Goal: Task Accomplishment & Management: Manage account settings

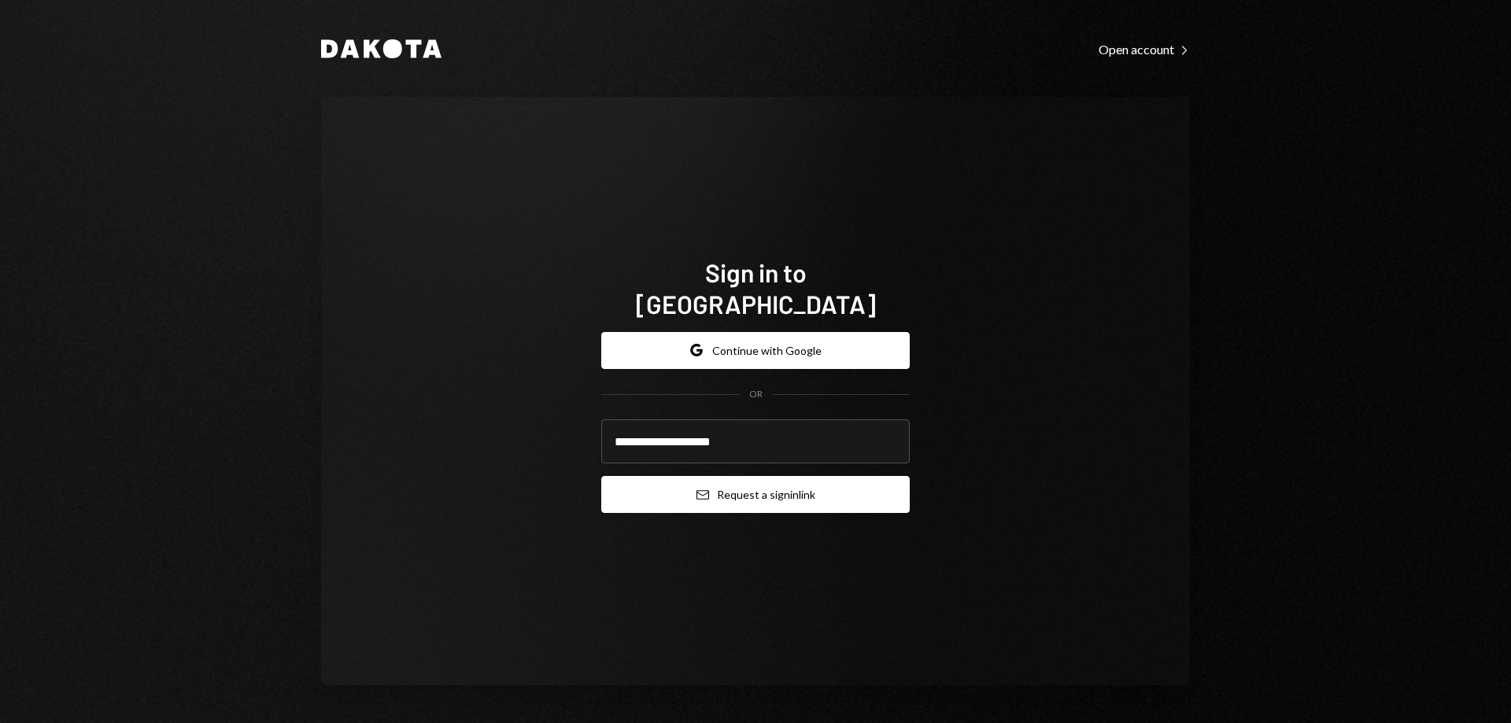
click at [663, 482] on button "Email Request a sign in link" at bounding box center [755, 494] width 308 height 37
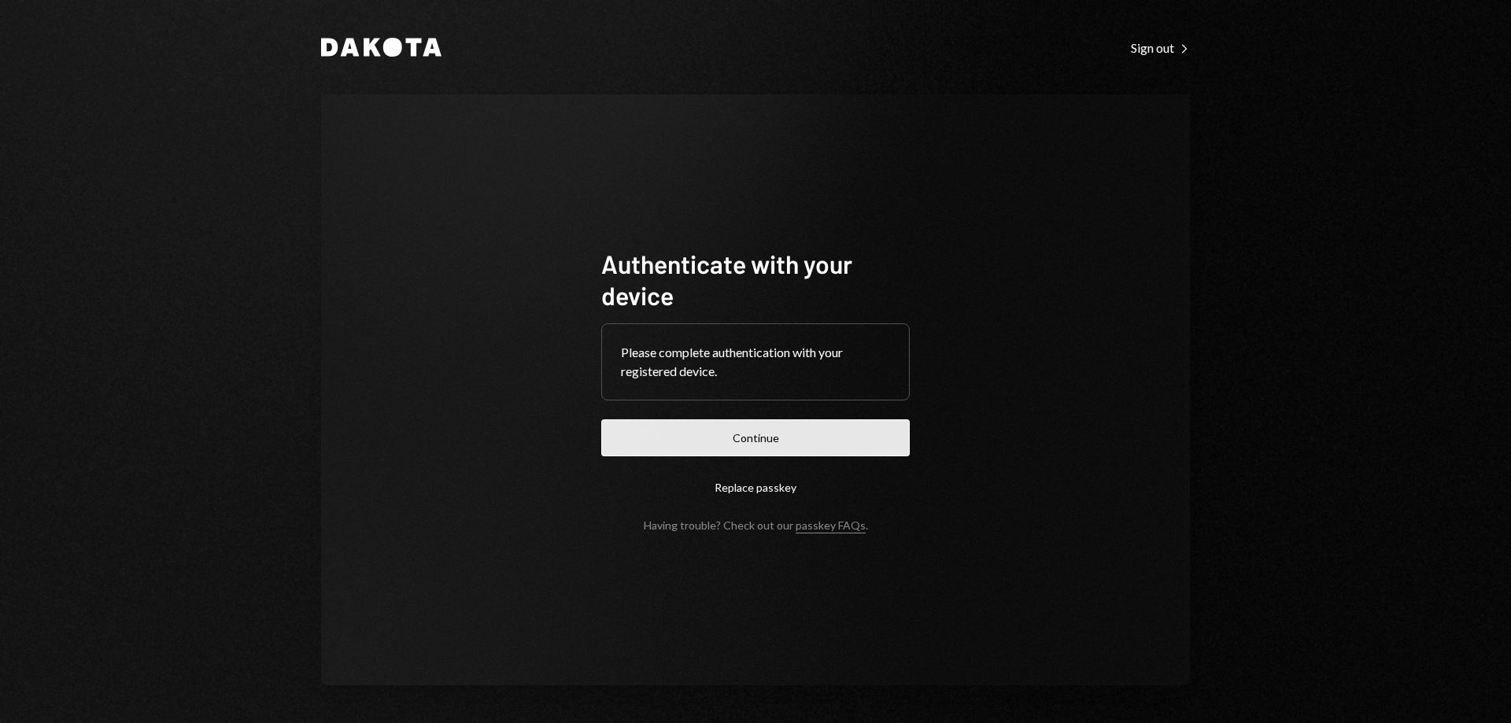
click at [685, 433] on button "Continue" at bounding box center [755, 437] width 308 height 37
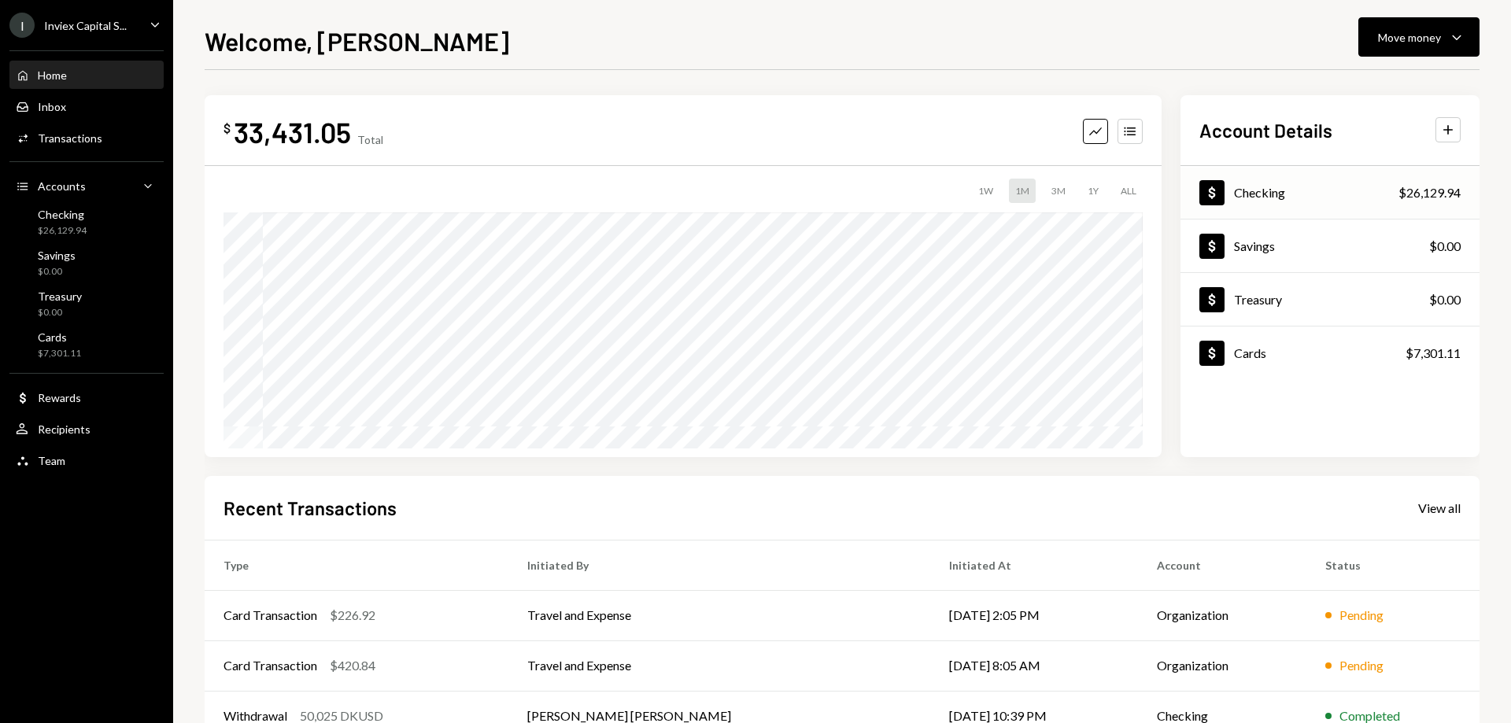
click at [1279, 194] on div "Checking" at bounding box center [1259, 192] width 51 height 15
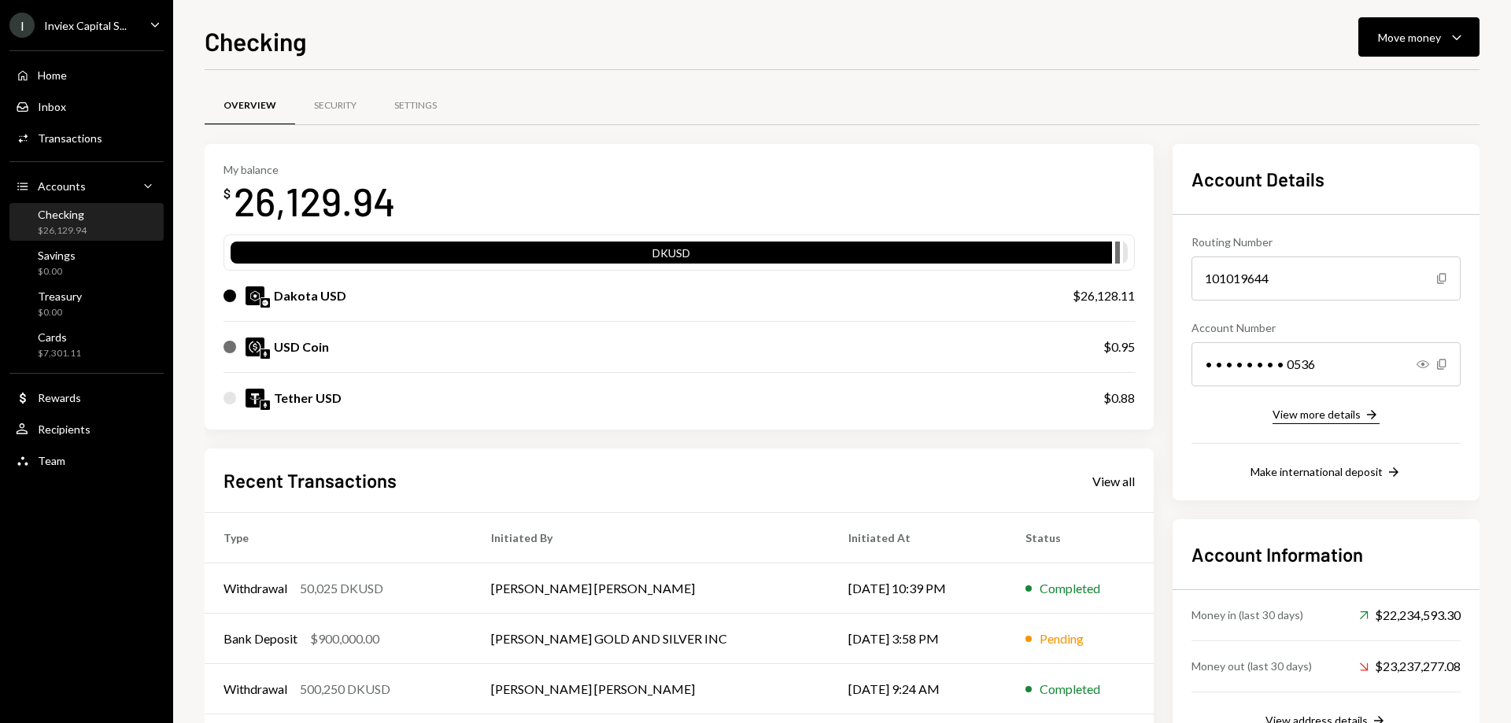
click at [1312, 420] on div "View more details" at bounding box center [1316, 414] width 88 height 13
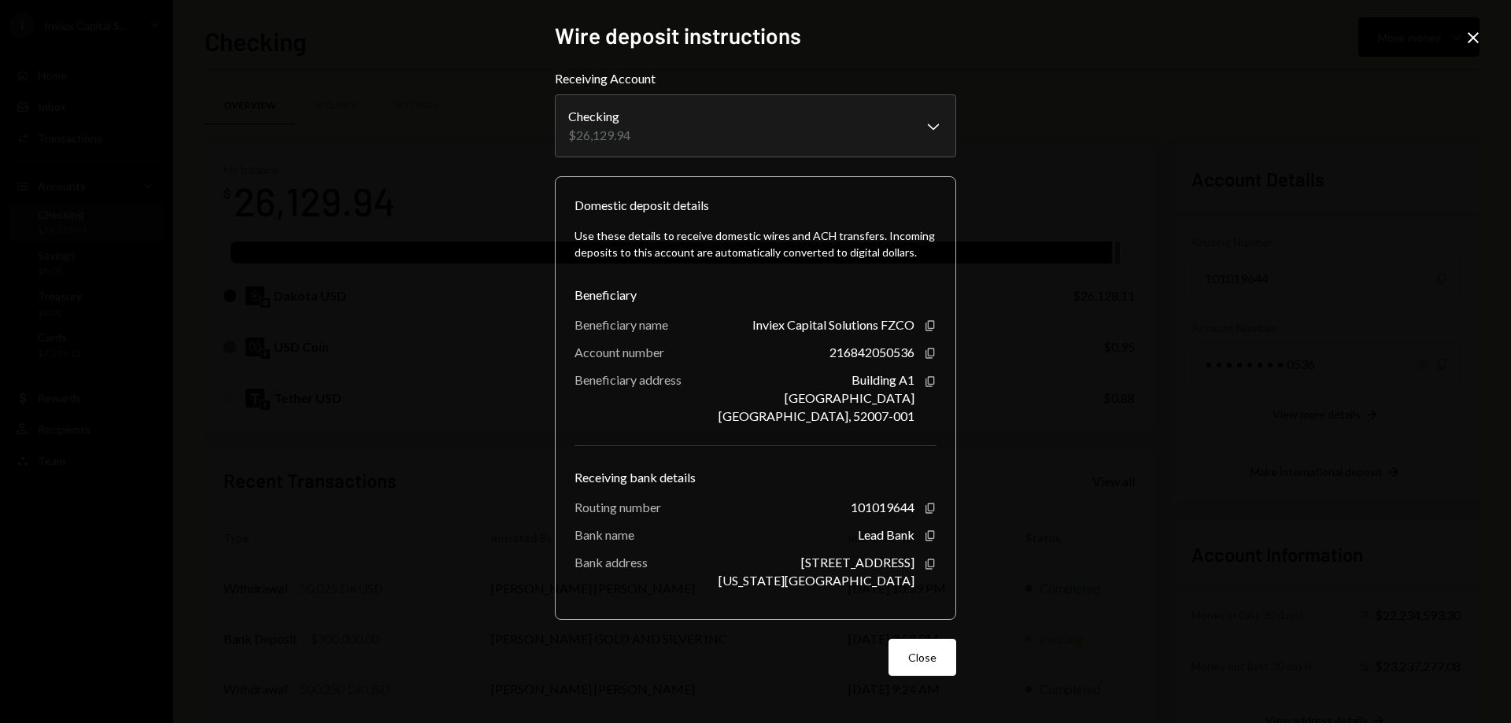
click at [1075, 272] on div "**********" at bounding box center [755, 361] width 1511 height 723
drag, startPoint x: 1461, startPoint y: 49, endPoint x: 1471, endPoint y: 46, distance: 10.5
drag, startPoint x: 1471, startPoint y: 46, endPoint x: 1479, endPoint y: 38, distance: 11.2
click at [1479, 38] on icon "Close" at bounding box center [1473, 37] width 19 height 19
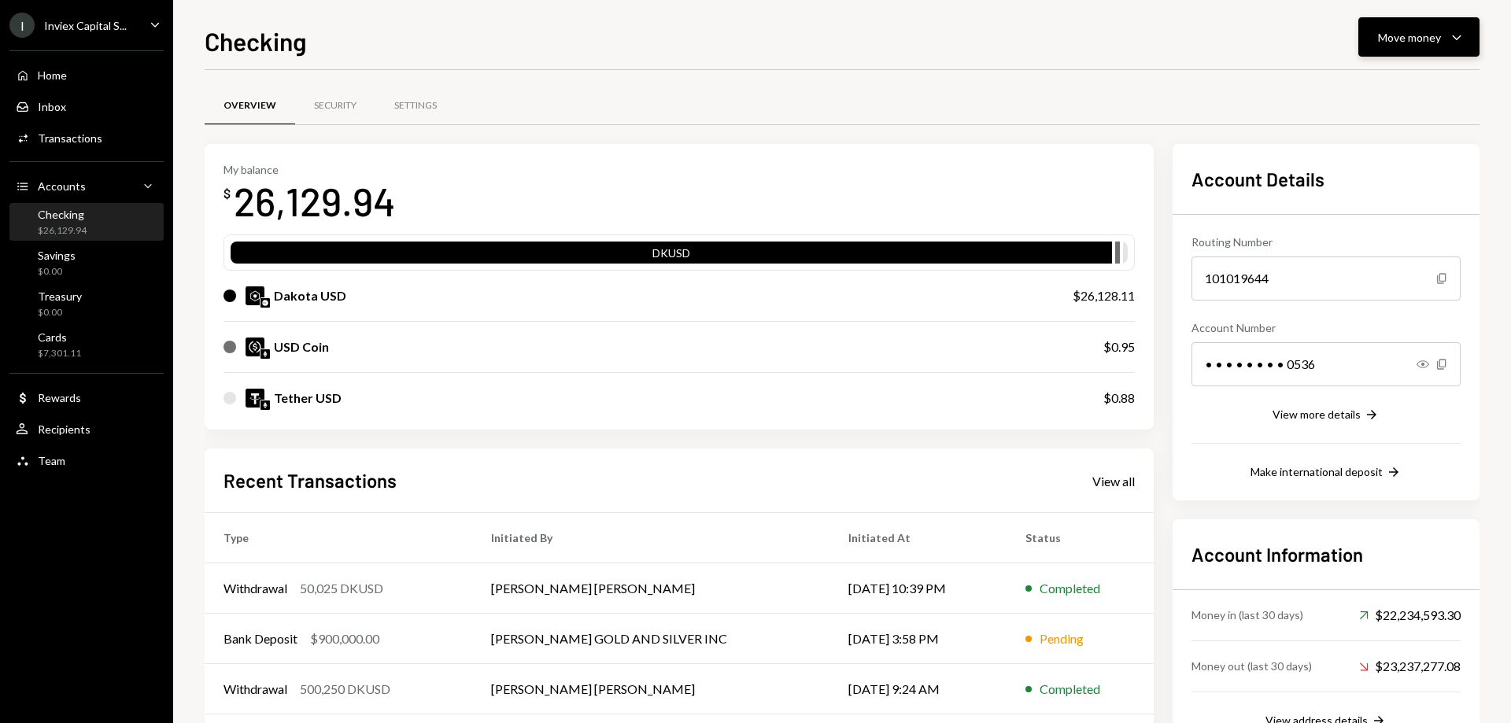
click at [1410, 37] on div "Move money" at bounding box center [1409, 37] width 63 height 17
click at [1327, 469] on div "Make international deposit" at bounding box center [1316, 471] width 132 height 13
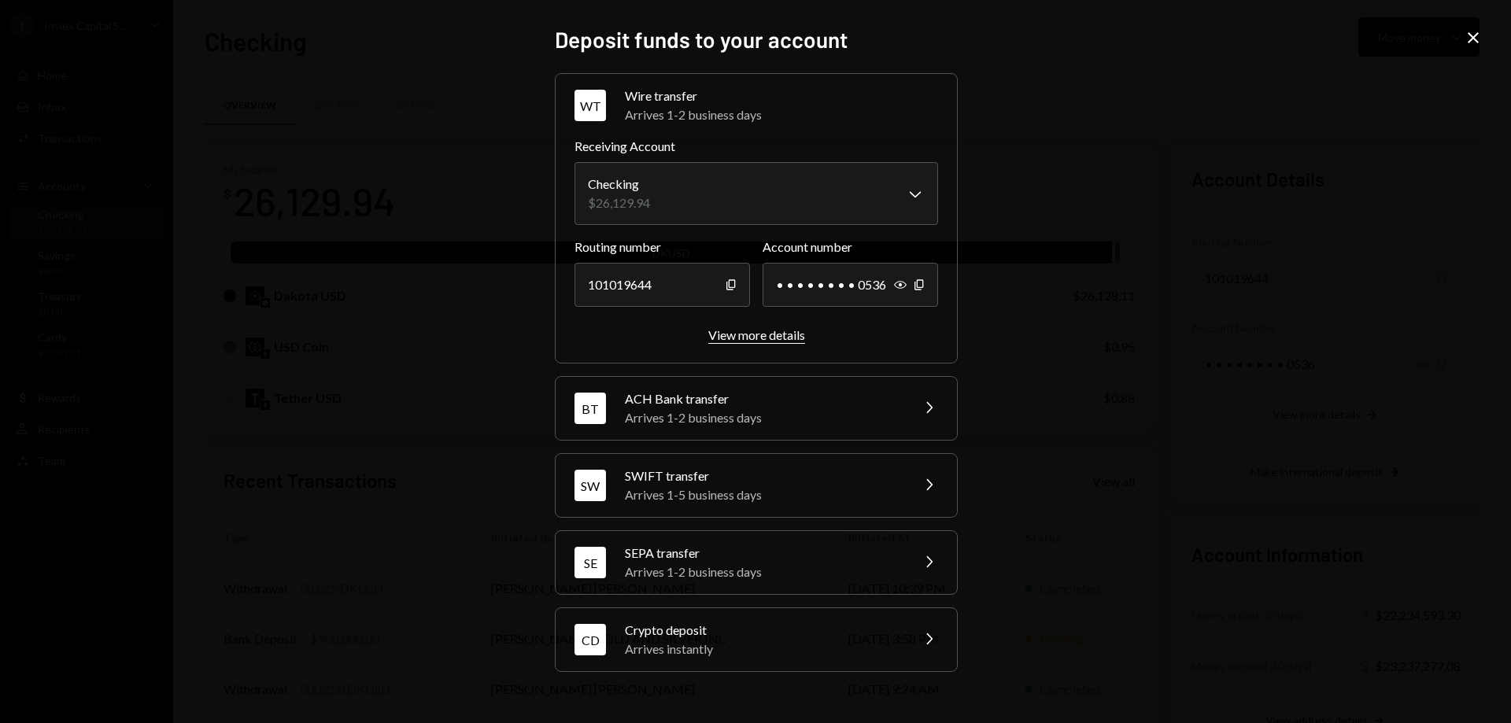
click at [766, 338] on div "View more details" at bounding box center [756, 334] width 97 height 15
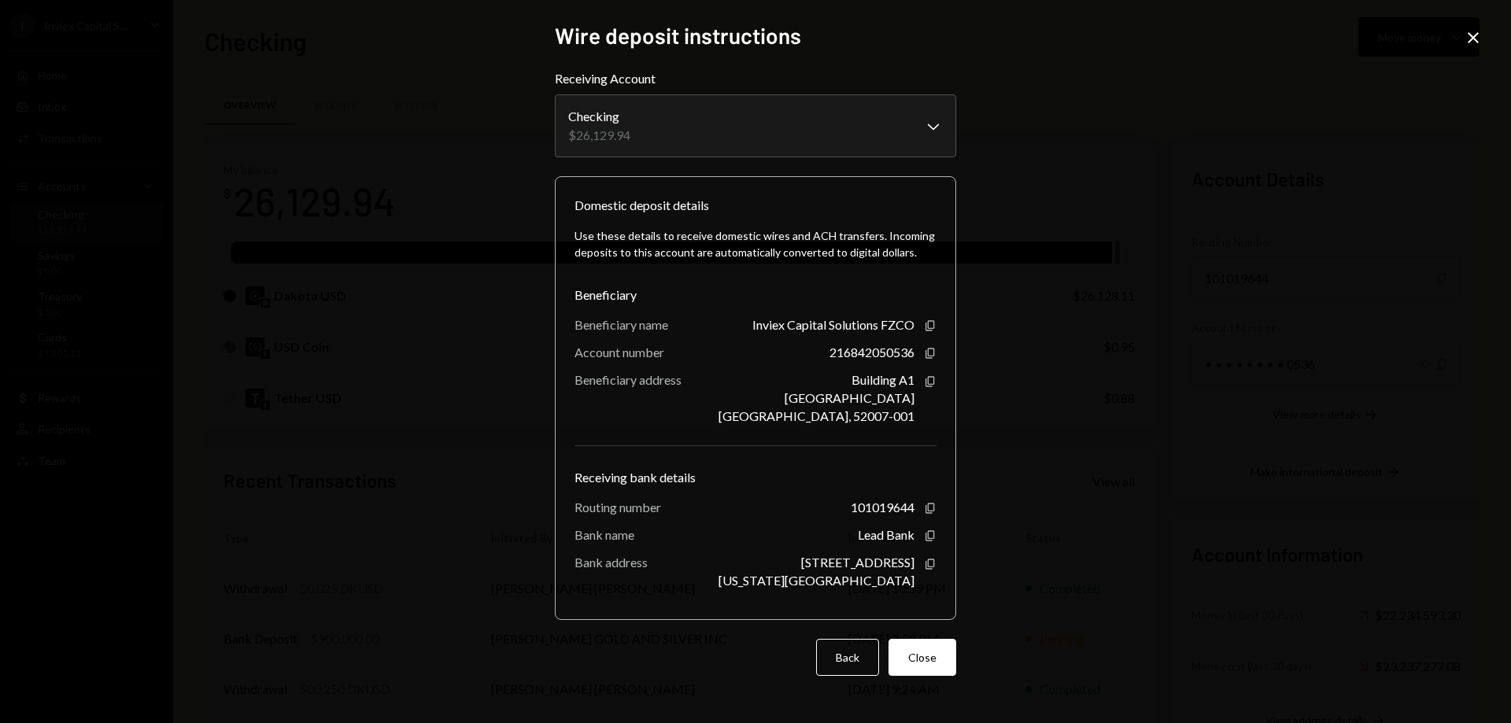
click at [1475, 44] on icon "Close" at bounding box center [1473, 37] width 19 height 19
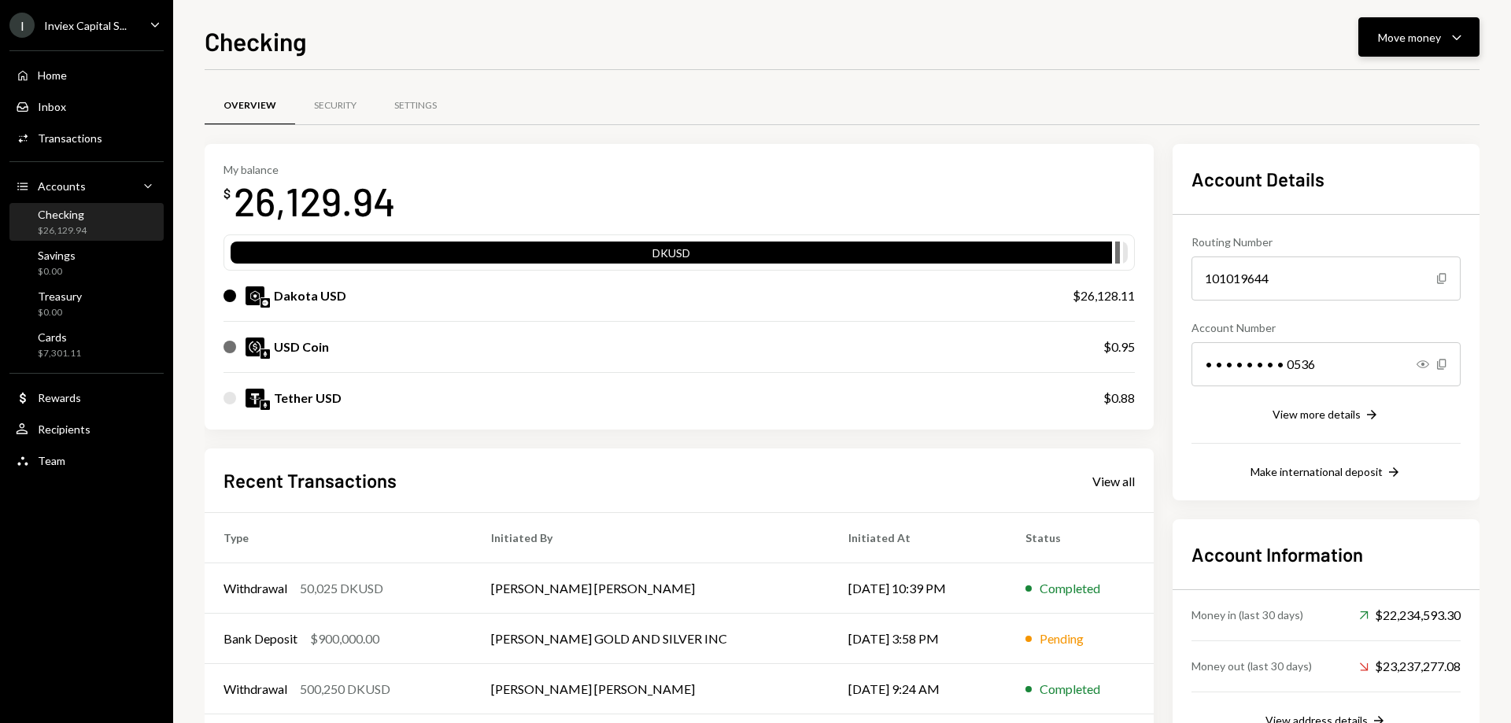
click at [1441, 37] on div "Move money Caret Down" at bounding box center [1419, 37] width 82 height 19
click at [1380, 90] on div "Send" at bounding box center [1406, 84] width 115 height 17
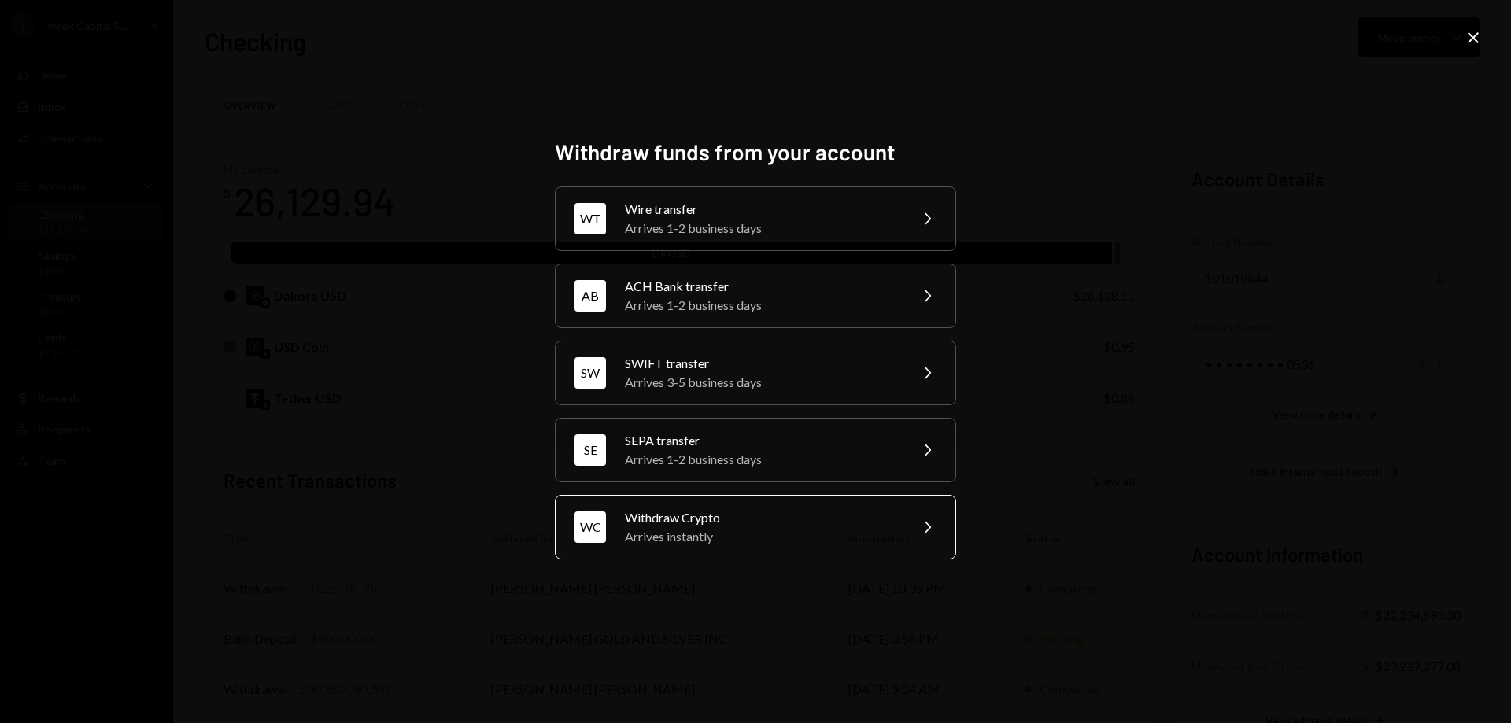
click at [775, 537] on div "Arrives instantly" at bounding box center [762, 536] width 274 height 19
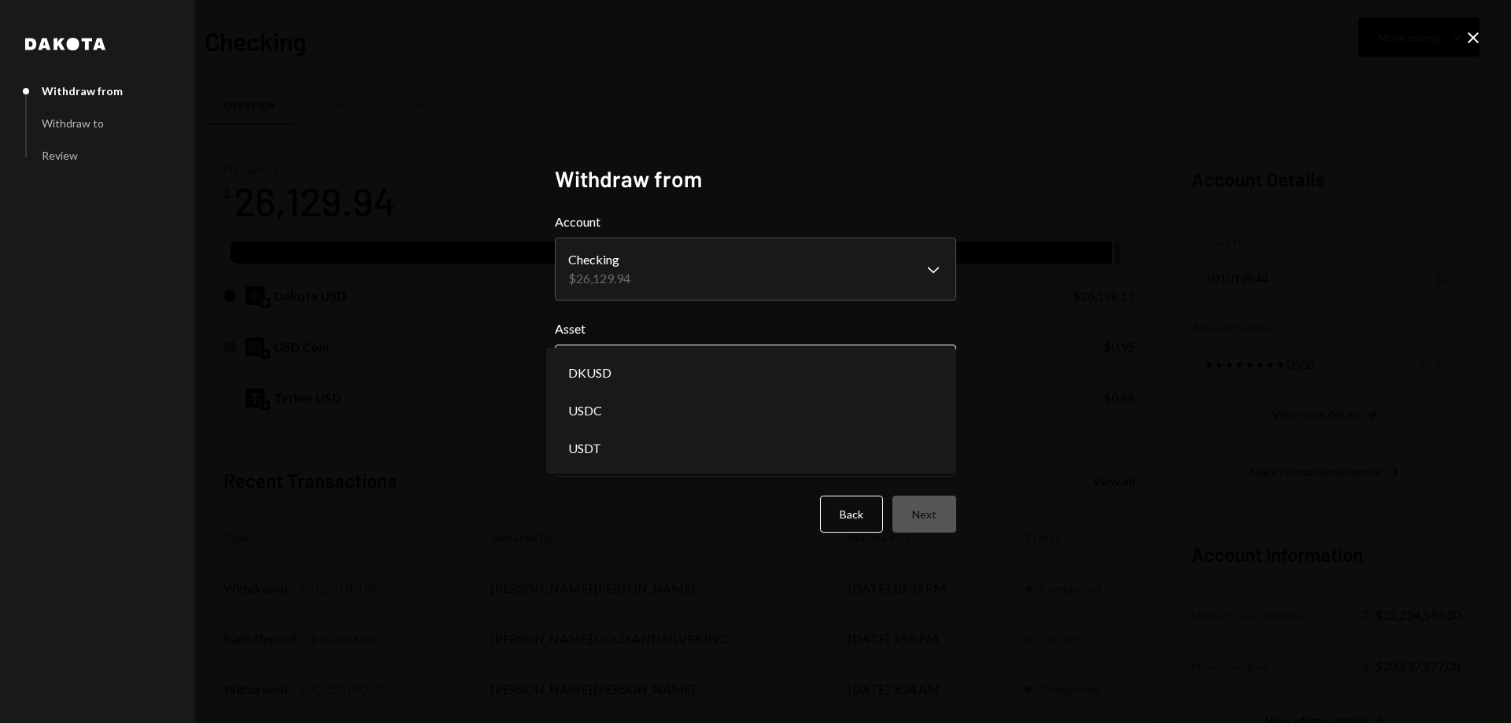
click at [698, 365] on body "I Inviex Capital S... Caret Down Home Home Inbox Inbox Activities Transactions …" at bounding box center [755, 361] width 1511 height 723
select select "*****"
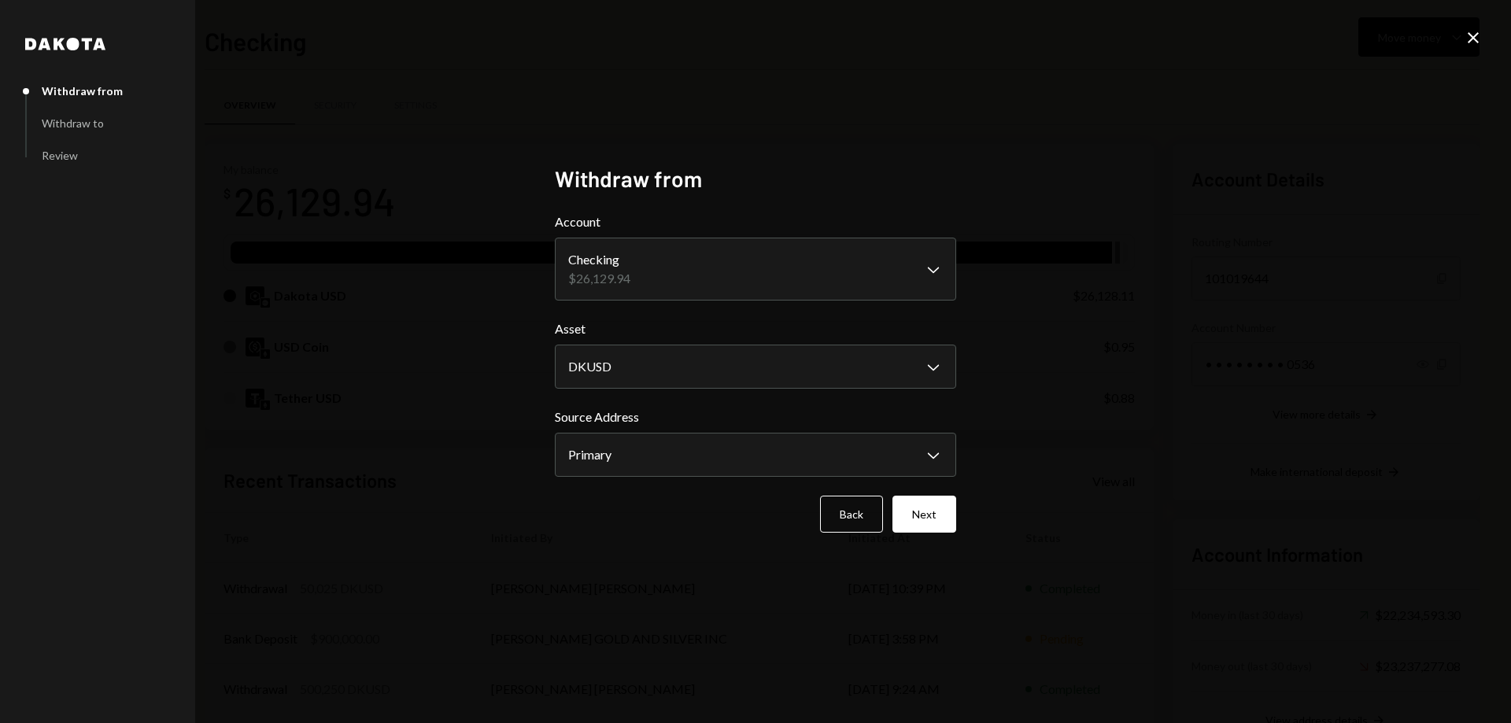
click at [1471, 39] on icon at bounding box center [1473, 37] width 11 height 11
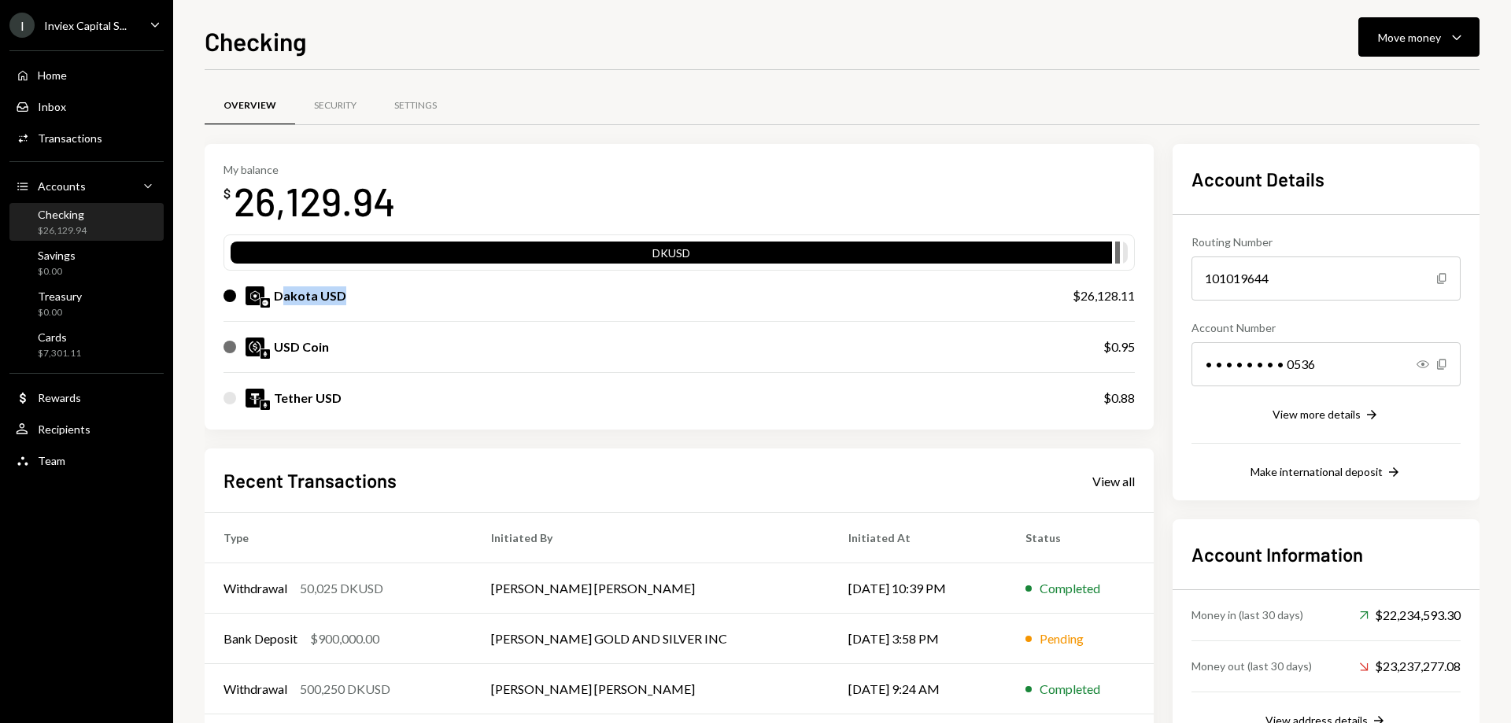
drag, startPoint x: 282, startPoint y: 297, endPoint x: 358, endPoint y: 297, distance: 75.5
click at [358, 297] on div "Dakota USD" at bounding box center [632, 295] width 818 height 19
drag, startPoint x: 1080, startPoint y: 300, endPoint x: 1143, endPoint y: 299, distance: 63.7
click at [1143, 299] on div "My balance $ 26,129.94 DKUSD Dakota USD $26,128.11 USD Coin $0.95 Tether USD $0…" at bounding box center [679, 287] width 949 height 286
click at [1420, 39] on div "Move money" at bounding box center [1409, 37] width 63 height 17
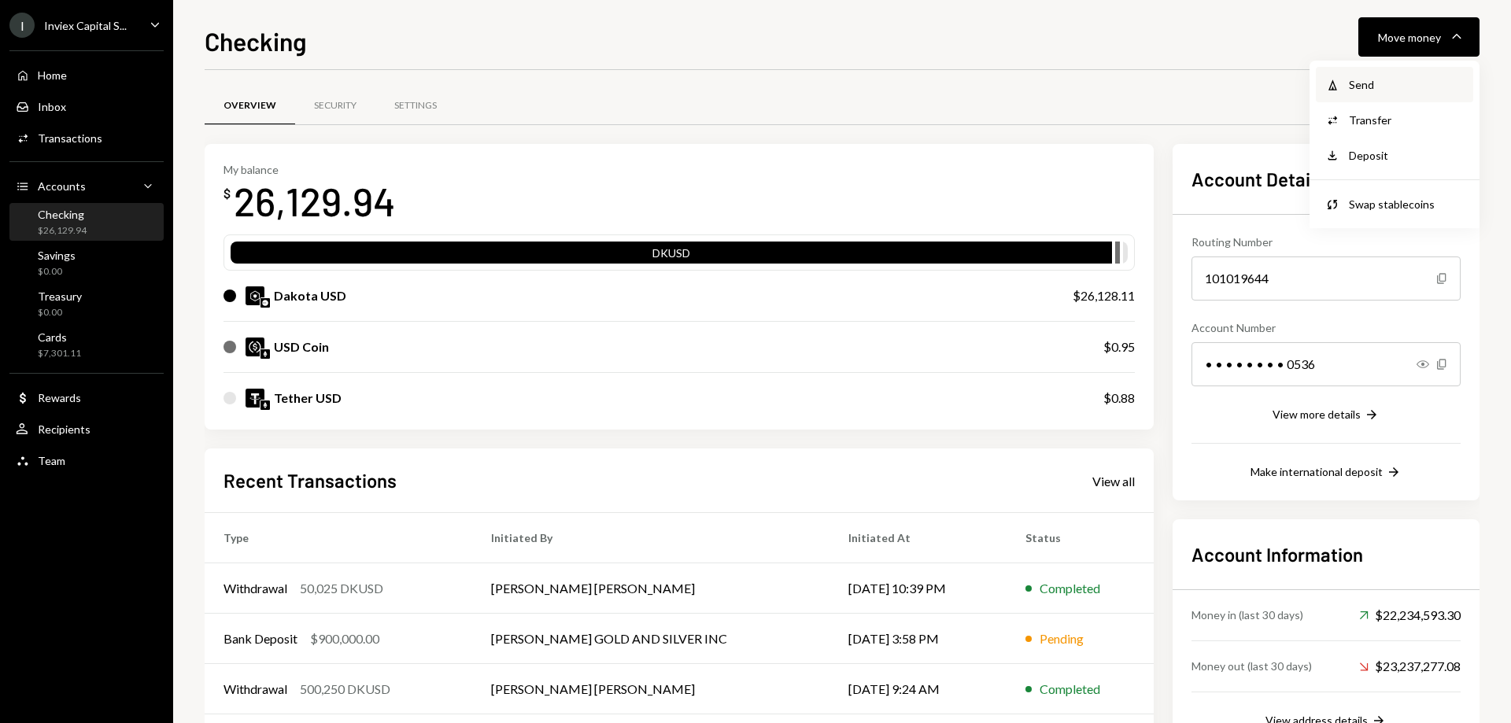
click at [1357, 85] on div "Send" at bounding box center [1406, 84] width 115 height 17
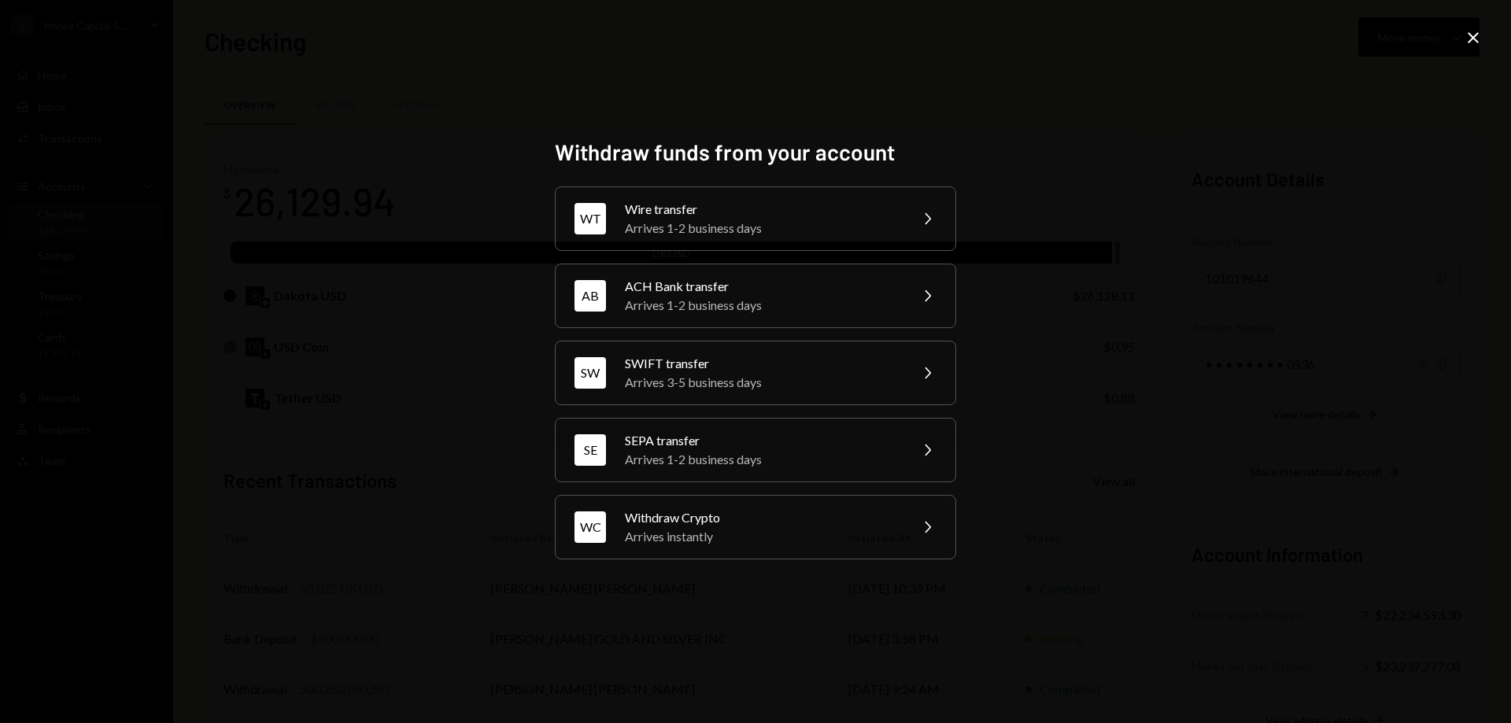
click at [1465, 42] on icon "Close" at bounding box center [1473, 37] width 19 height 19
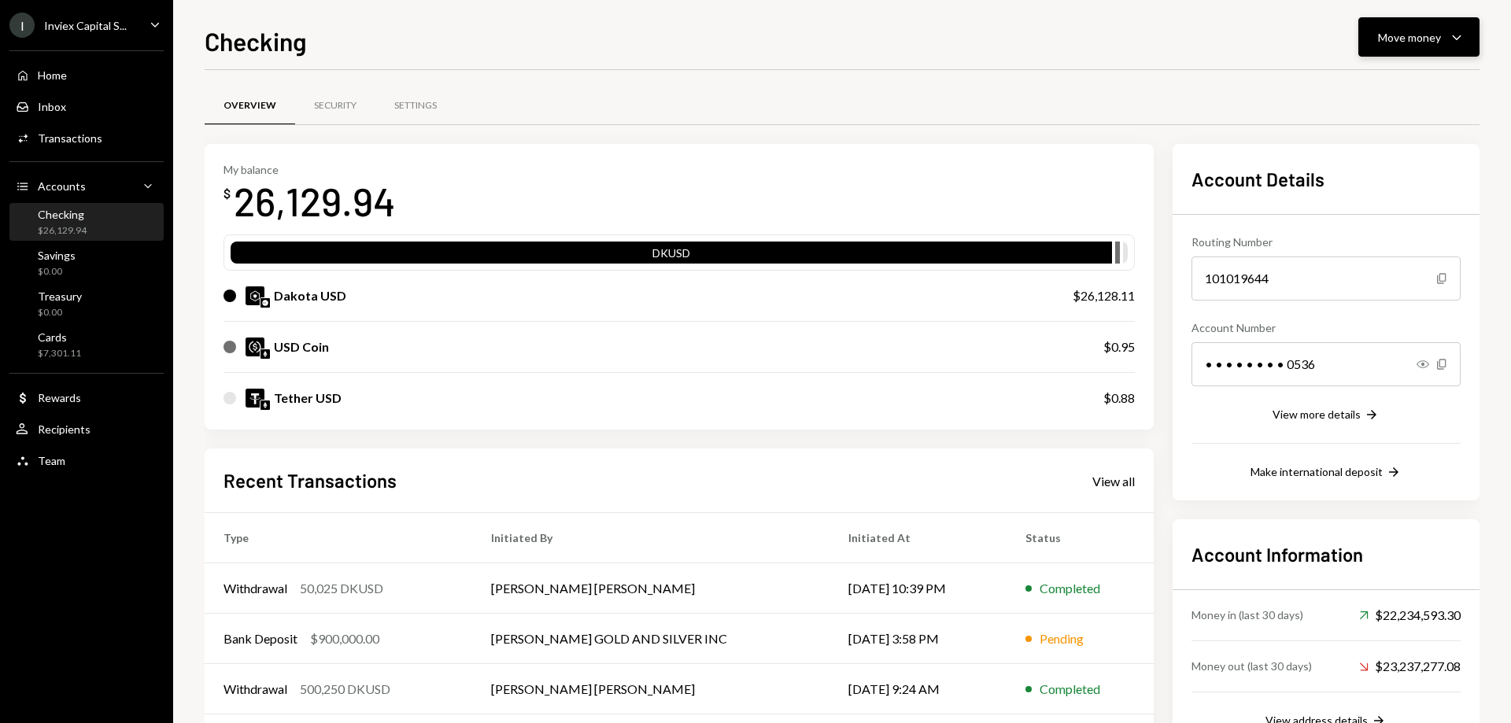
click at [1436, 43] on div "Move money" at bounding box center [1409, 37] width 63 height 17
drag, startPoint x: 1367, startPoint y: 129, endPoint x: 1392, endPoint y: 118, distance: 27.5
click at [1392, 118] on div "Transfer" at bounding box center [1406, 120] width 115 height 17
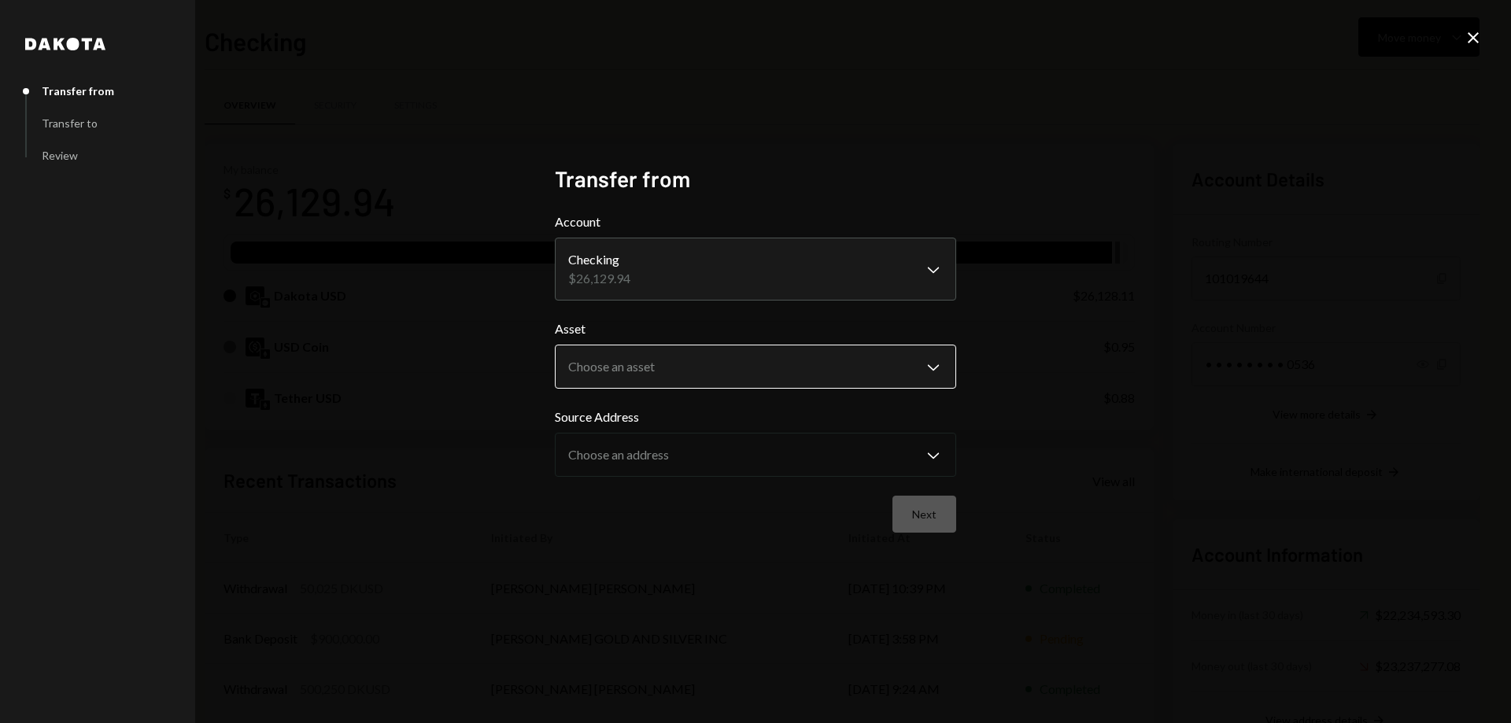
click at [726, 370] on body "I Inviex Capital S... Caret Down Home Home Inbox Inbox Activities Transactions …" at bounding box center [755, 361] width 1511 height 723
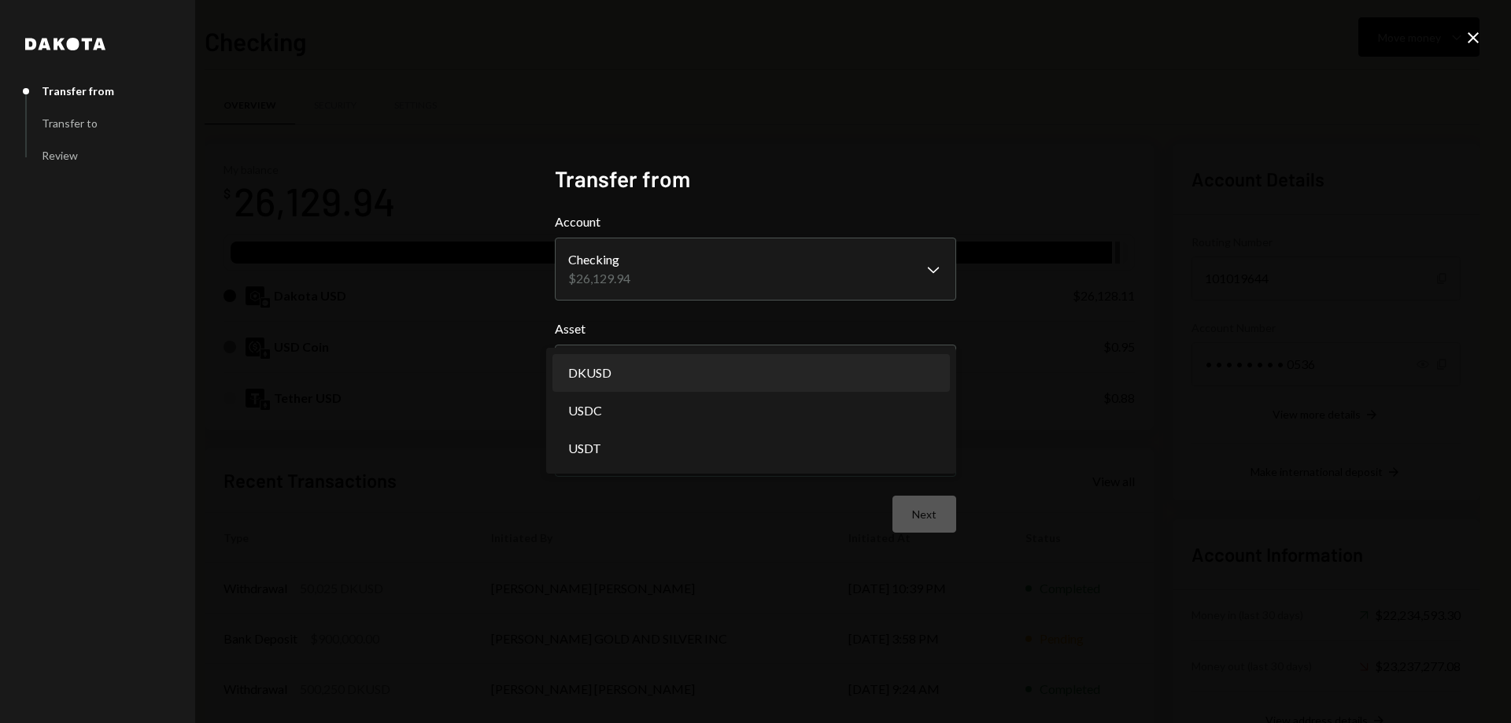
select select "*****"
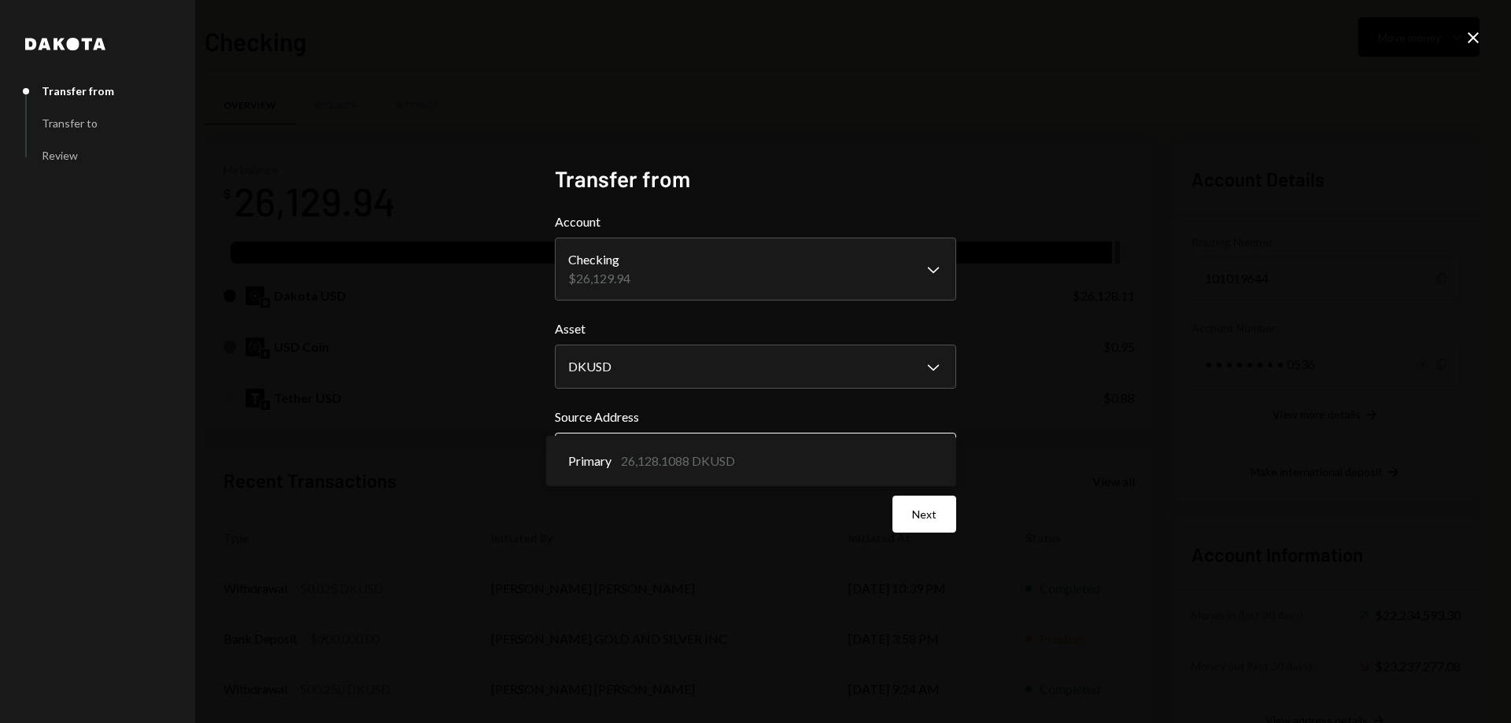
click at [671, 452] on body "I Inviex Capital S... Caret Down Home Home Inbox Inbox Activities Transactions …" at bounding box center [755, 361] width 1511 height 723
click at [917, 516] on button "Next" at bounding box center [924, 514] width 64 height 37
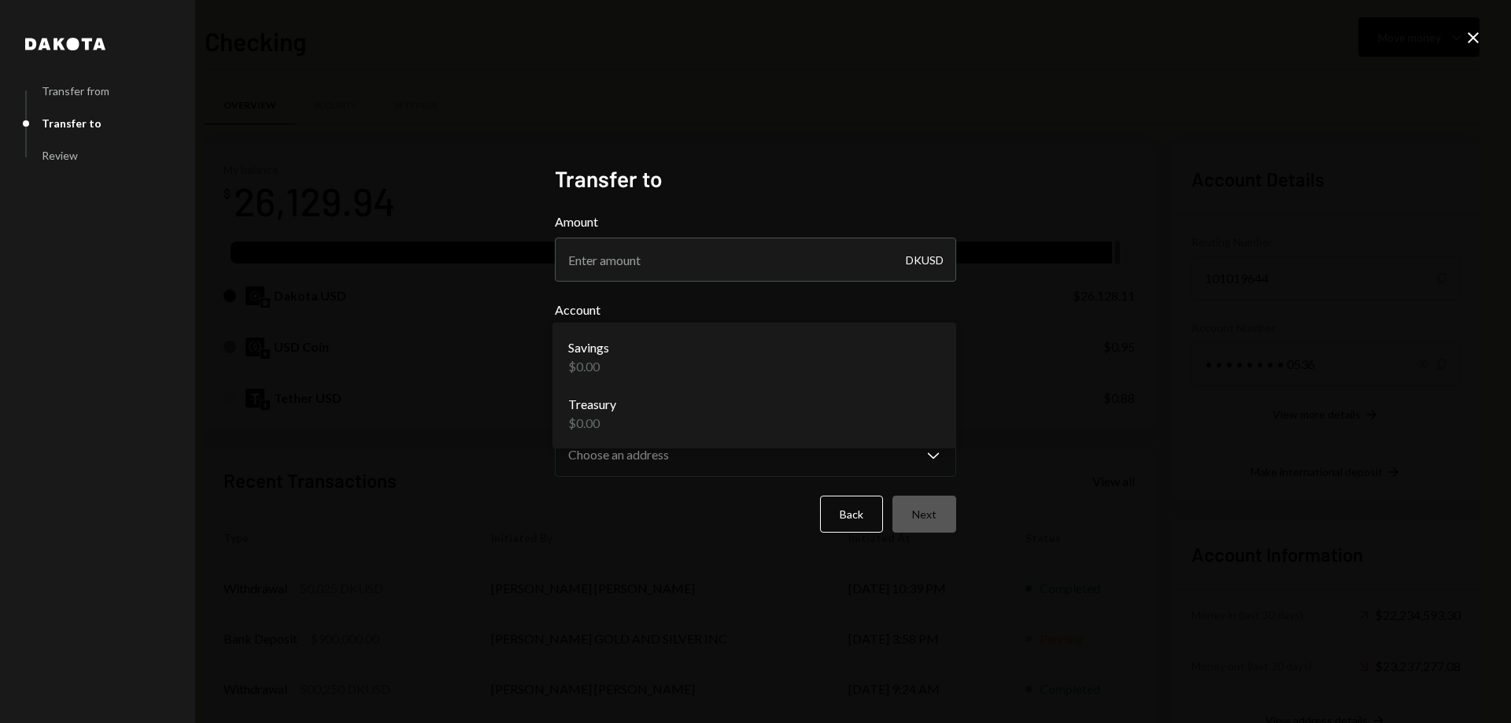
click at [744, 367] on body "I Inviex Capital S... Caret Down Home Home Inbox Inbox Activities Transactions …" at bounding box center [755, 361] width 1511 height 723
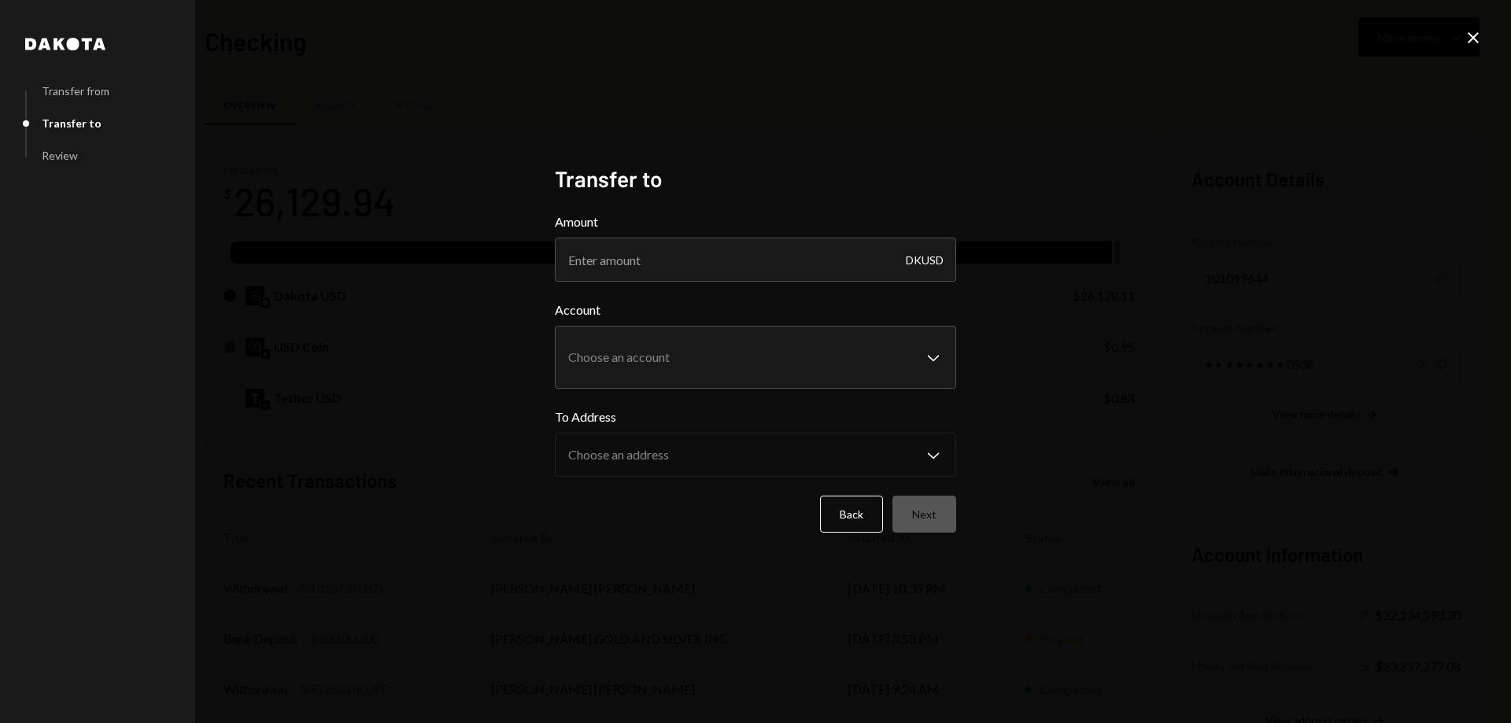
click at [1470, 37] on icon "Close" at bounding box center [1473, 37] width 19 height 19
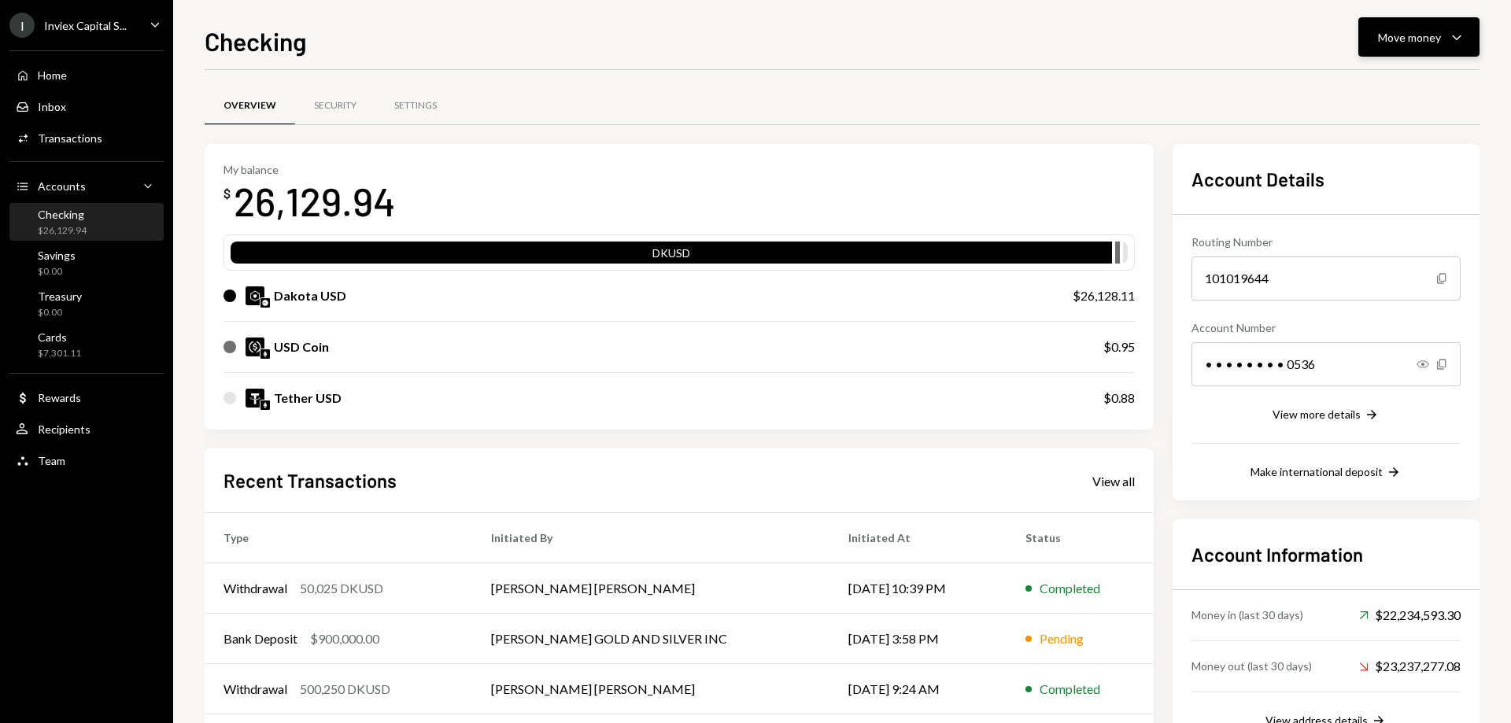
click at [1431, 30] on div "Move money" at bounding box center [1409, 37] width 63 height 17
click at [1302, 412] on div "View more details" at bounding box center [1316, 414] width 88 height 13
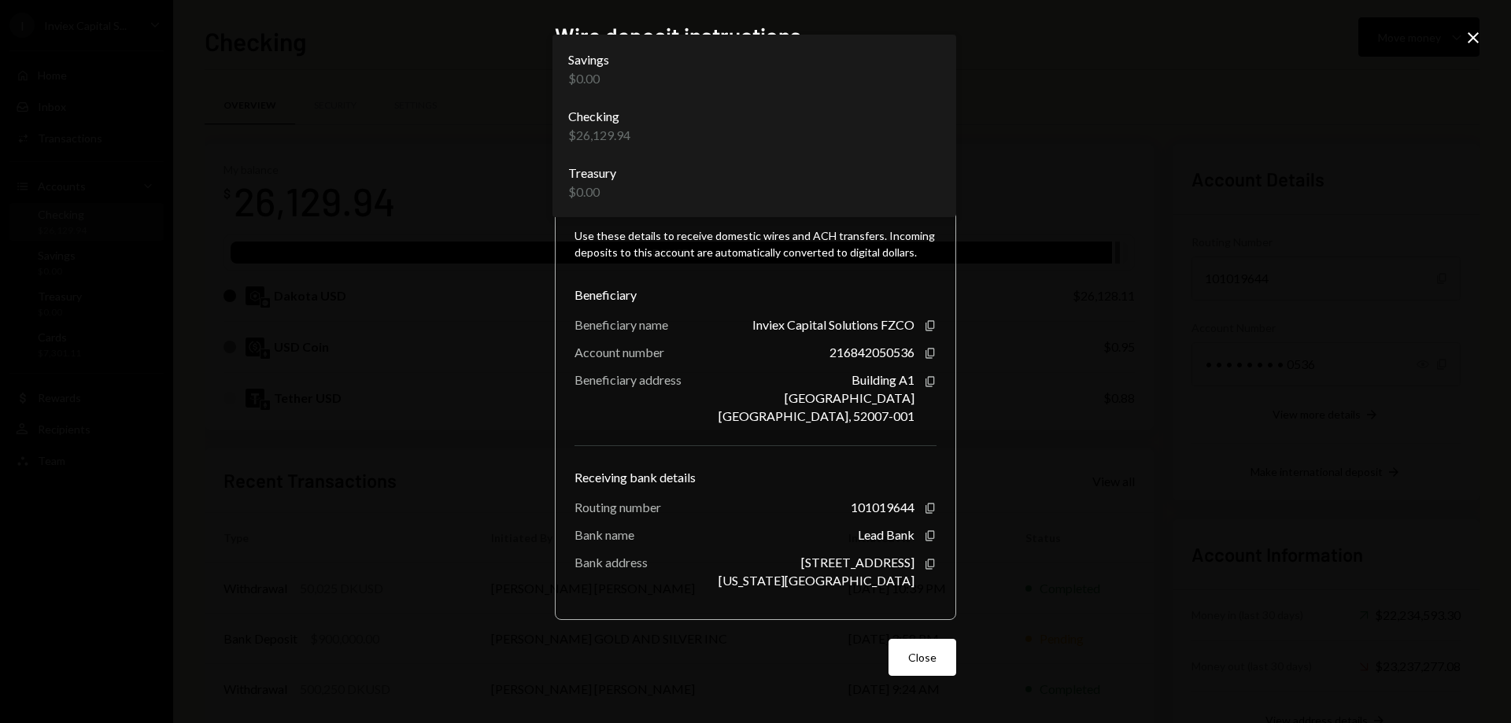
click at [871, 130] on body "I Inviex Capital S... Caret Down Home Home Inbox Inbox Activities Transactions …" at bounding box center [755, 361] width 1511 height 723
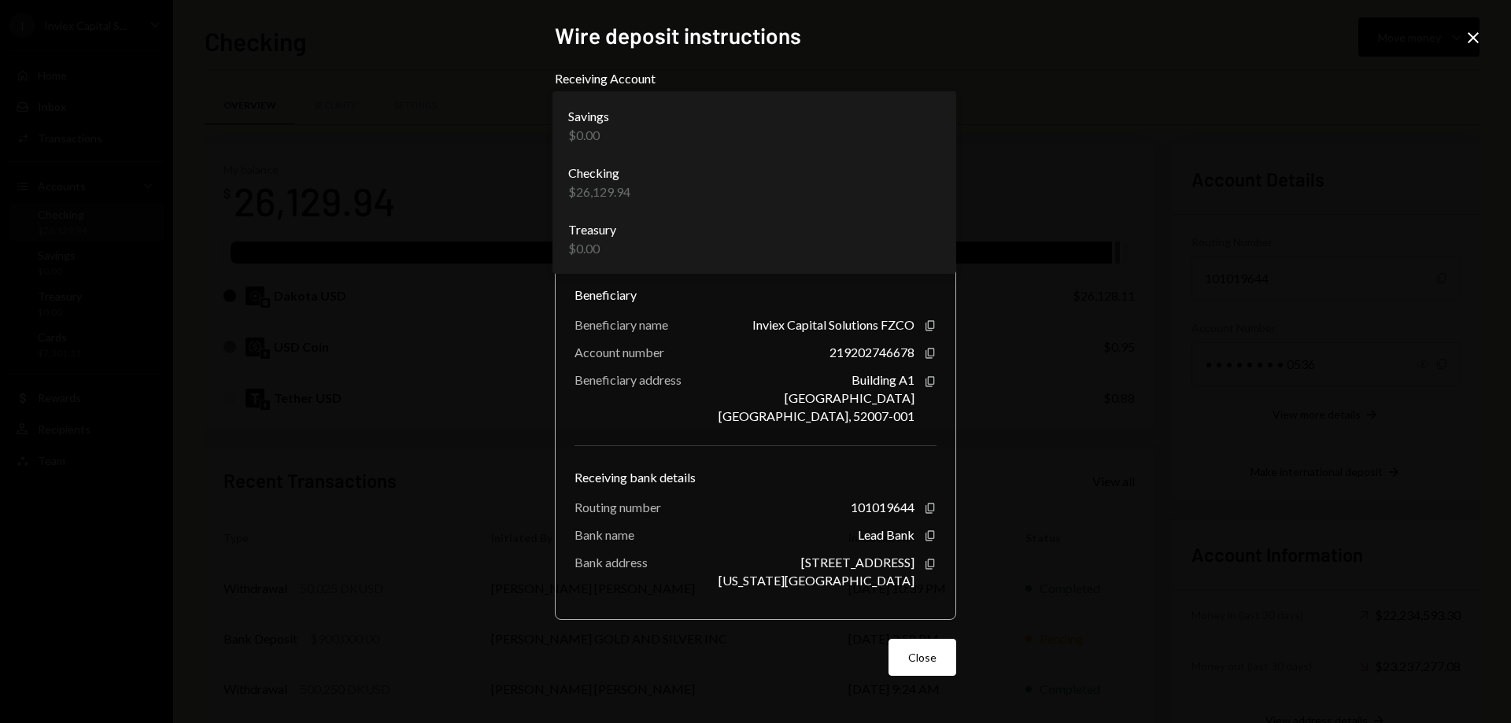
click at [794, 134] on body "I Inviex Capital S... Caret Down Home Home Inbox Inbox Activities Transactions …" at bounding box center [755, 361] width 1511 height 723
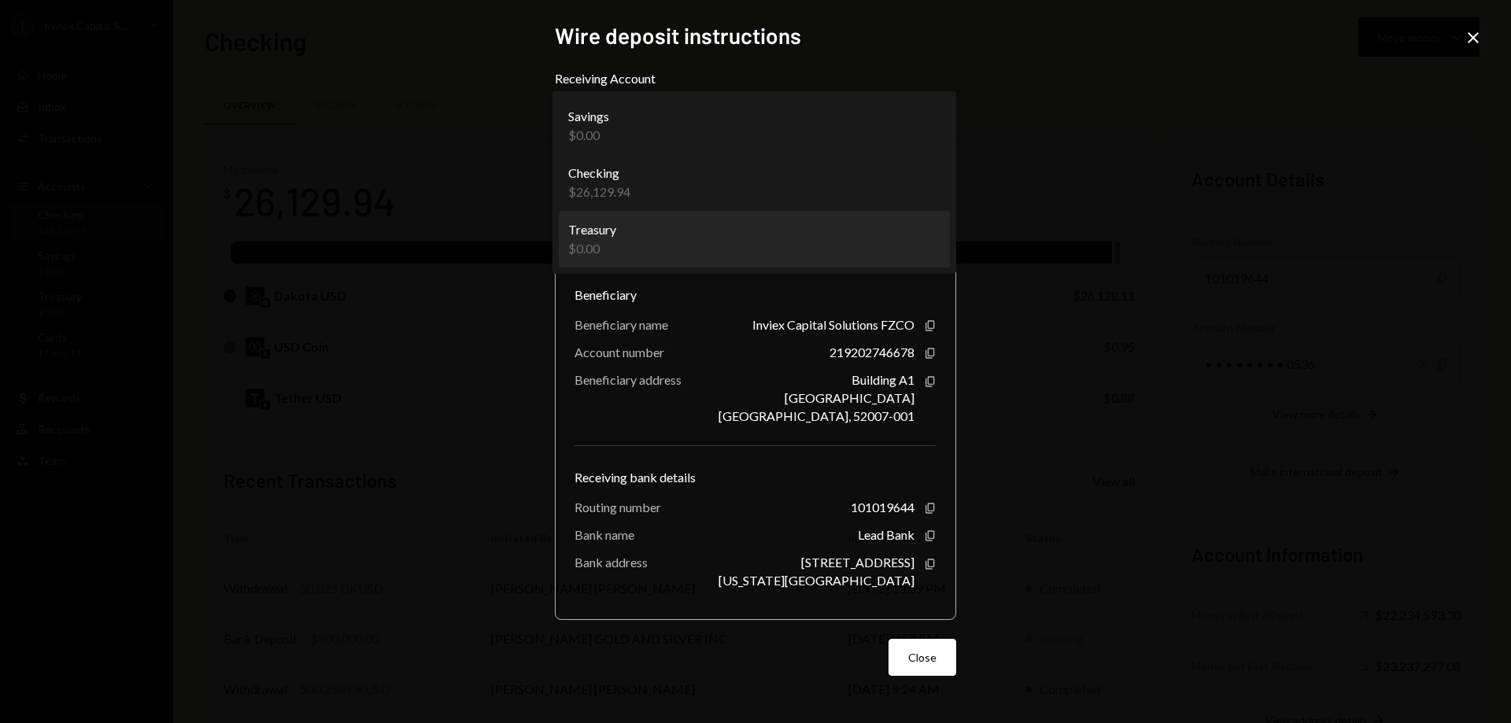
select select "**********"
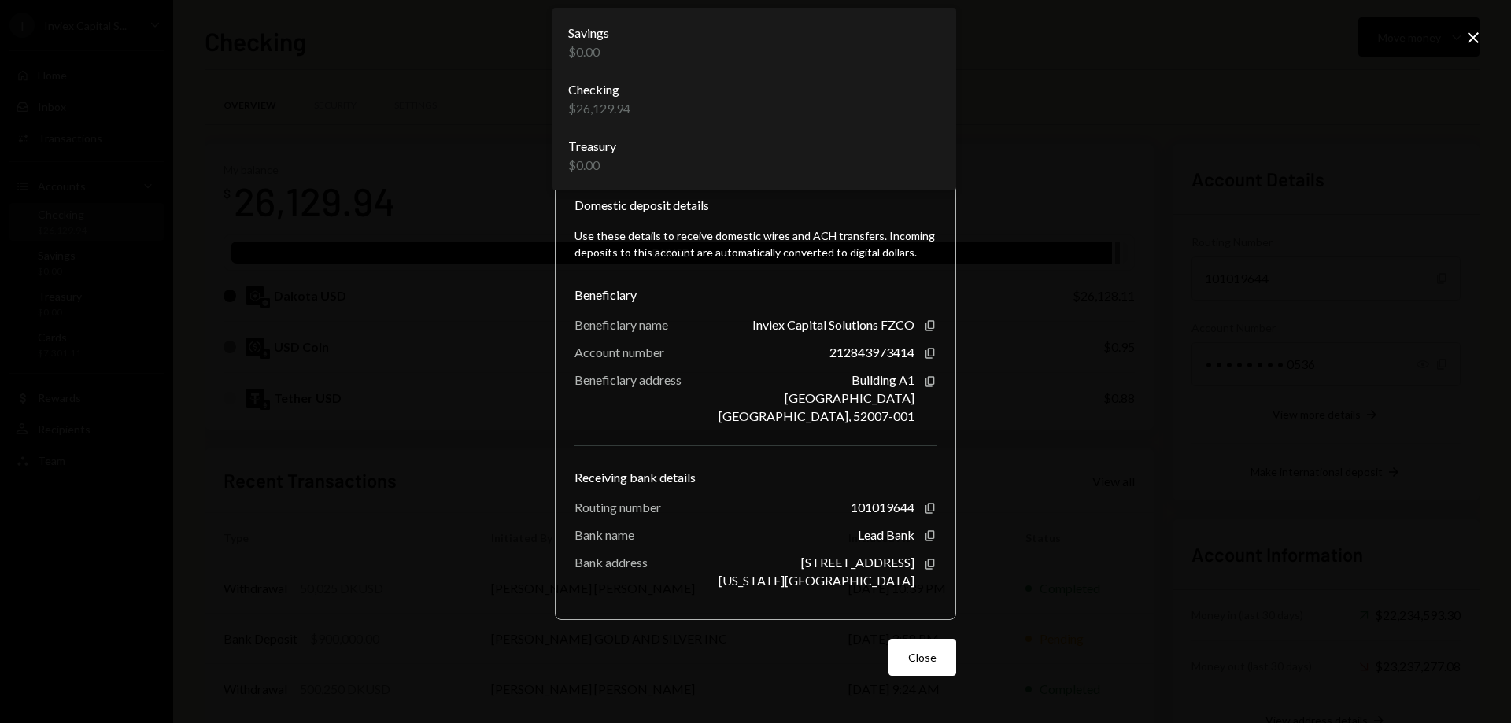
click at [881, 141] on body "I Inviex Capital S... Caret Down Home Home Inbox Inbox Activities Transactions …" at bounding box center [755, 361] width 1511 height 723
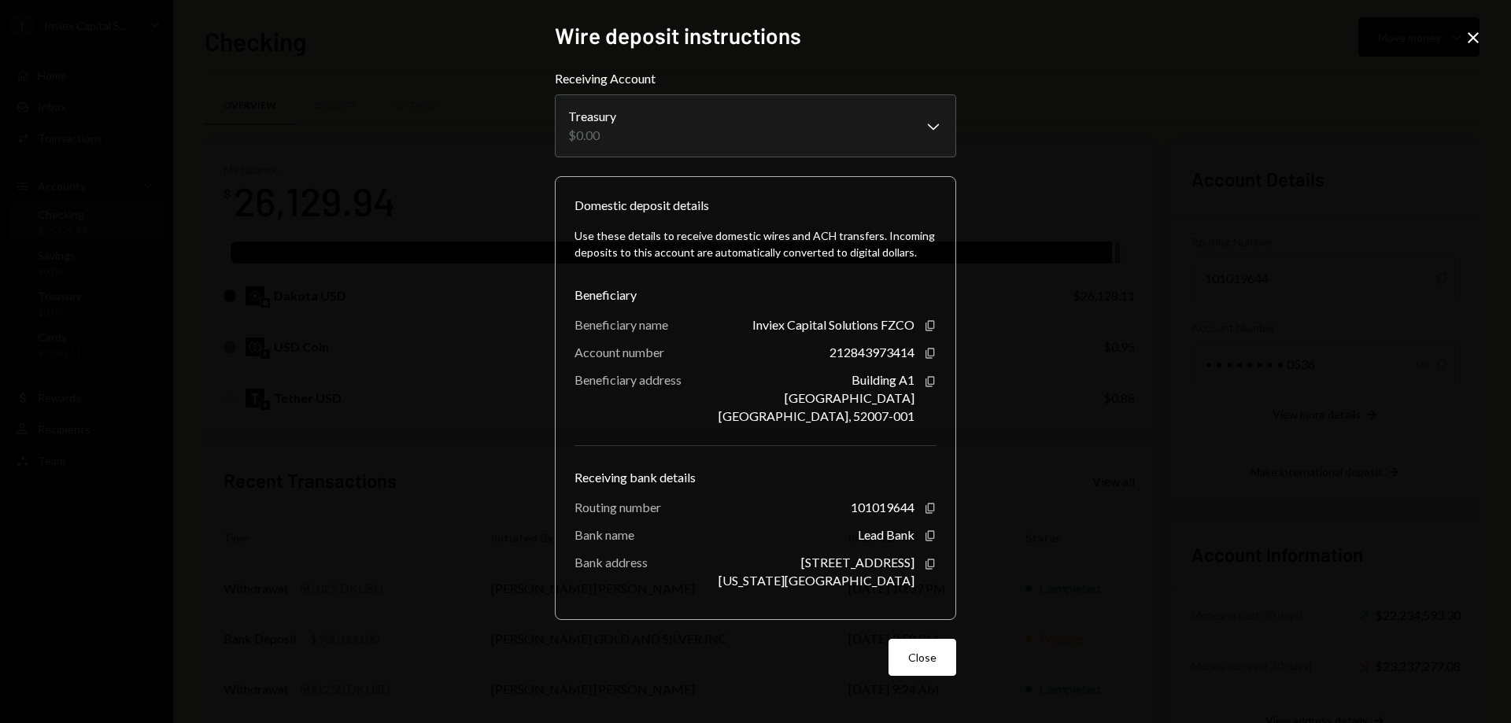
click at [1036, 341] on div "**********" at bounding box center [755, 361] width 1511 height 723
click at [1462, 41] on div "**********" at bounding box center [755, 361] width 1511 height 723
click at [1477, 42] on icon at bounding box center [1473, 37] width 11 height 11
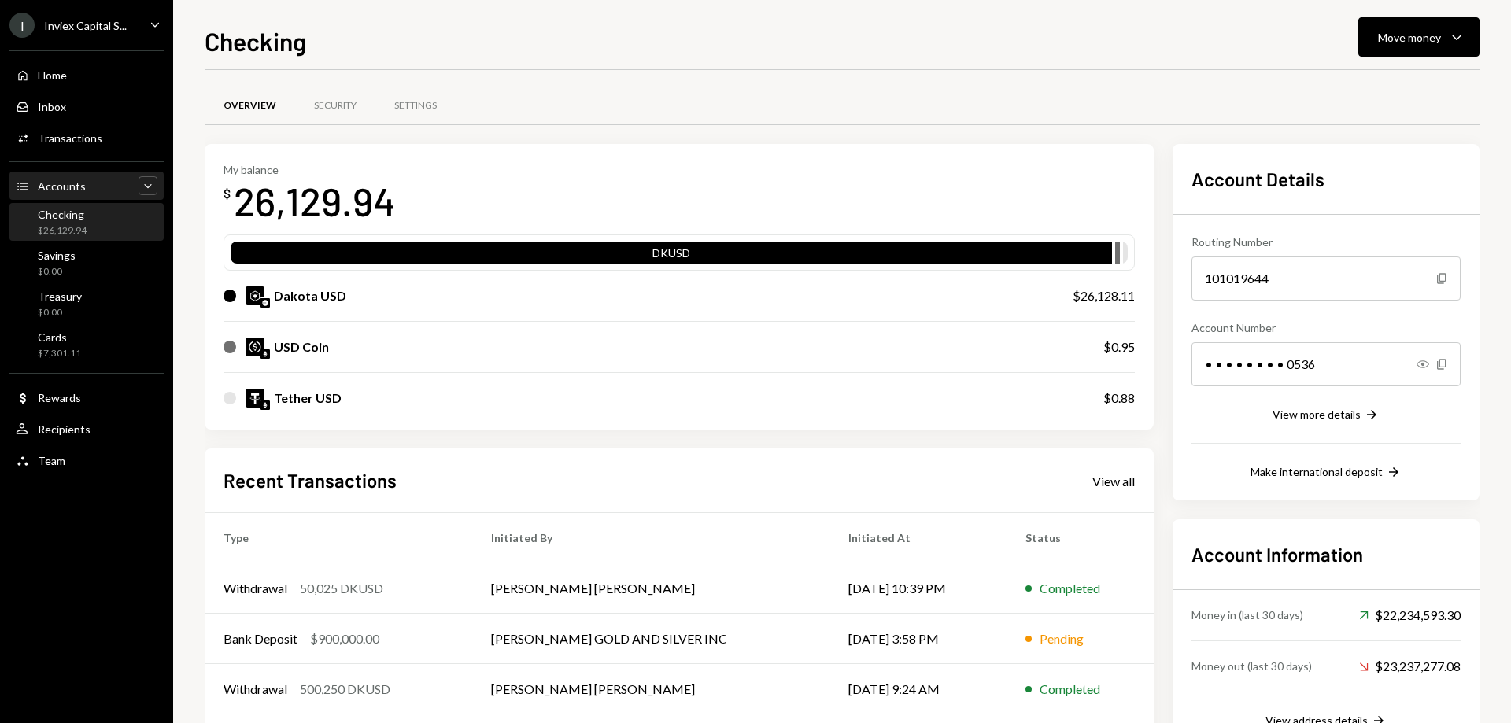
click at [150, 178] on icon "Caret Down" at bounding box center [148, 186] width 16 height 16
click at [150, 178] on icon "Caret Up" at bounding box center [148, 186] width 16 height 16
click at [137, 227] on div "Checking $26,129.94" at bounding box center [87, 223] width 142 height 30
click at [1335, 422] on button "View more details Right Arrow" at bounding box center [1325, 415] width 107 height 17
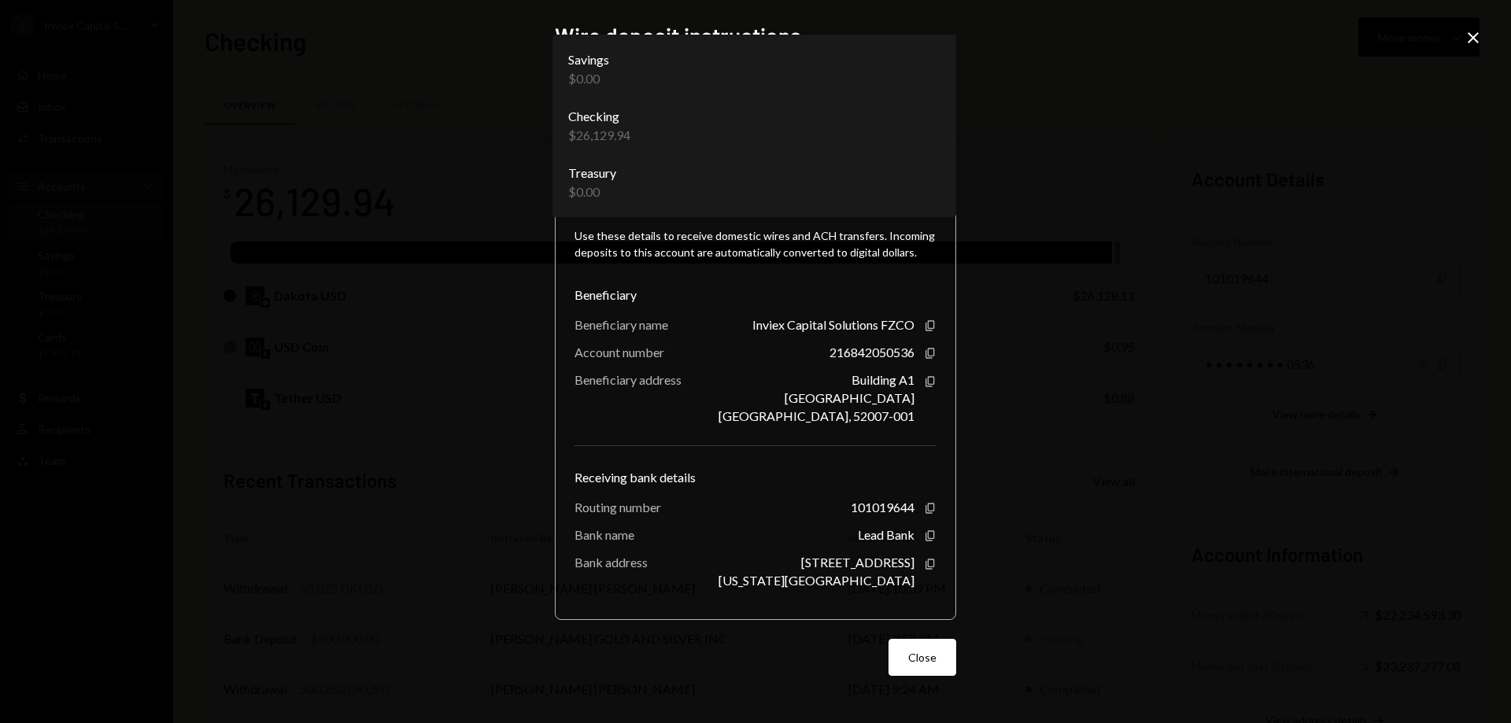
click at [784, 117] on body "I Inviex Capital S... Caret Down Home Home Inbox Inbox Activities Transactions …" at bounding box center [755, 361] width 1511 height 723
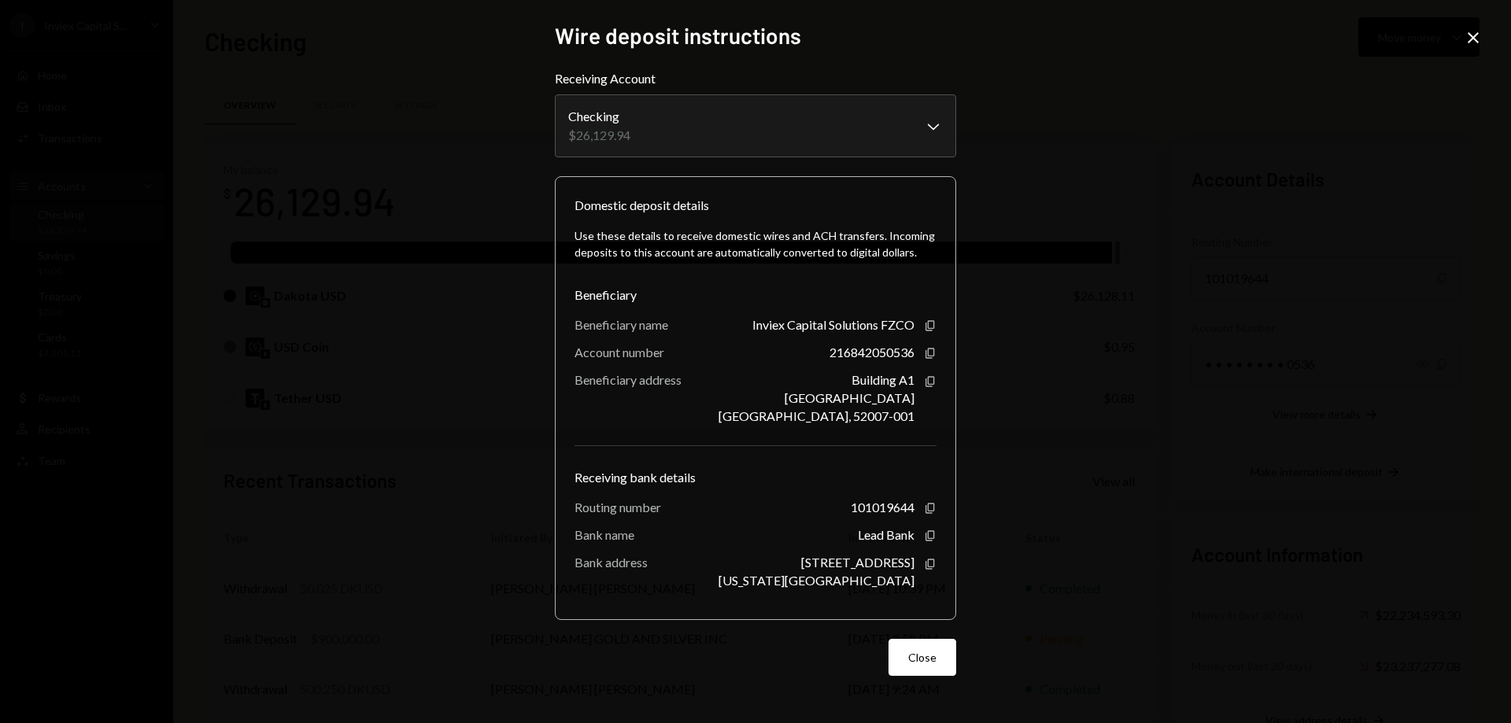
click at [1191, 184] on div "**********" at bounding box center [755, 361] width 1511 height 723
click at [1476, 46] on icon "Close" at bounding box center [1473, 37] width 19 height 19
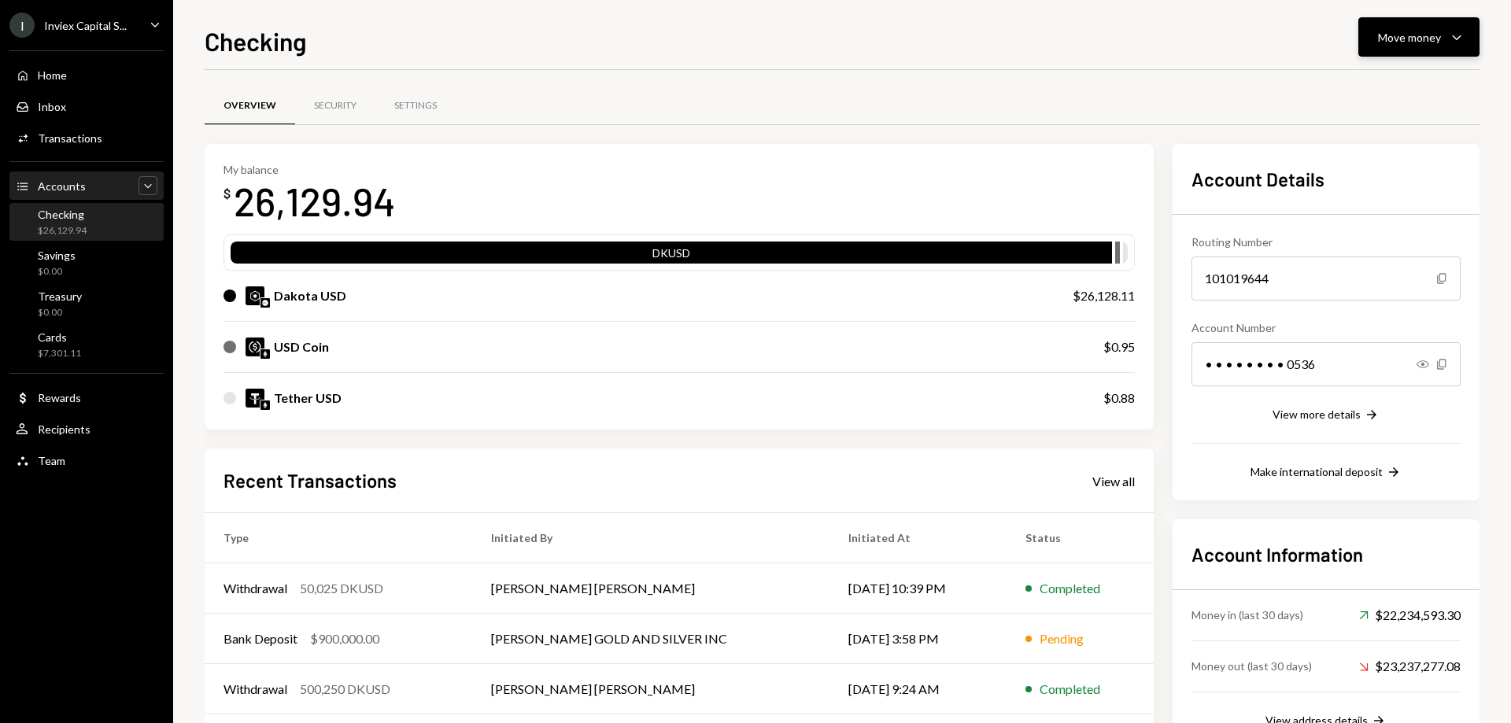
click at [1443, 34] on div "Move money Caret Down" at bounding box center [1419, 37] width 82 height 19
click at [847, 629] on td "09/05/25 3:58 PM" at bounding box center [917, 639] width 177 height 50
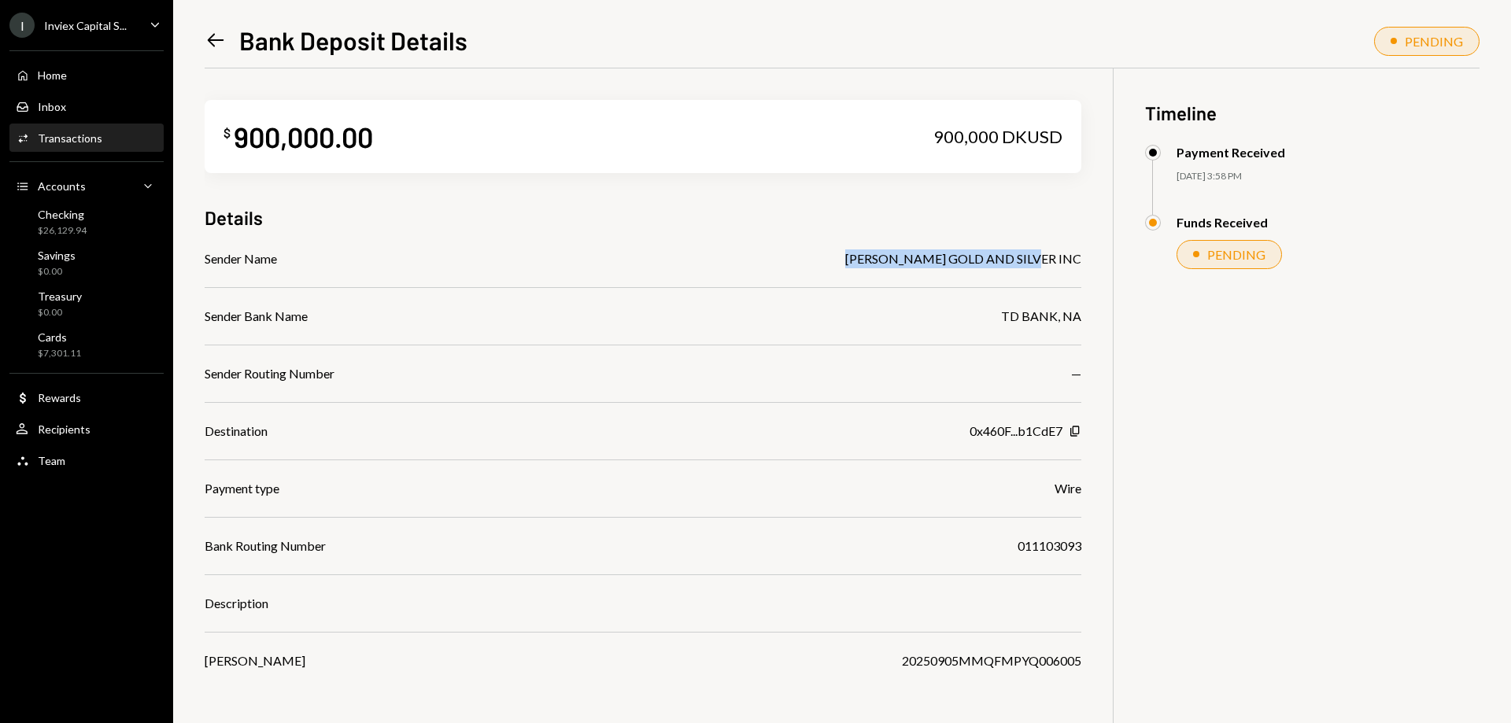
drag, startPoint x: 894, startPoint y: 258, endPoint x: 1080, endPoint y: 260, distance: 185.7
click at [1080, 260] on div "ALBERTS GOLD AND SILVER INC" at bounding box center [963, 258] width 236 height 19
click at [942, 140] on div "900,000 DKUSD" at bounding box center [997, 137] width 129 height 22
drag, startPoint x: 937, startPoint y: 141, endPoint x: 1002, endPoint y: 137, distance: 64.6
click at [1002, 137] on div "900,000 DKUSD" at bounding box center [997, 137] width 129 height 22
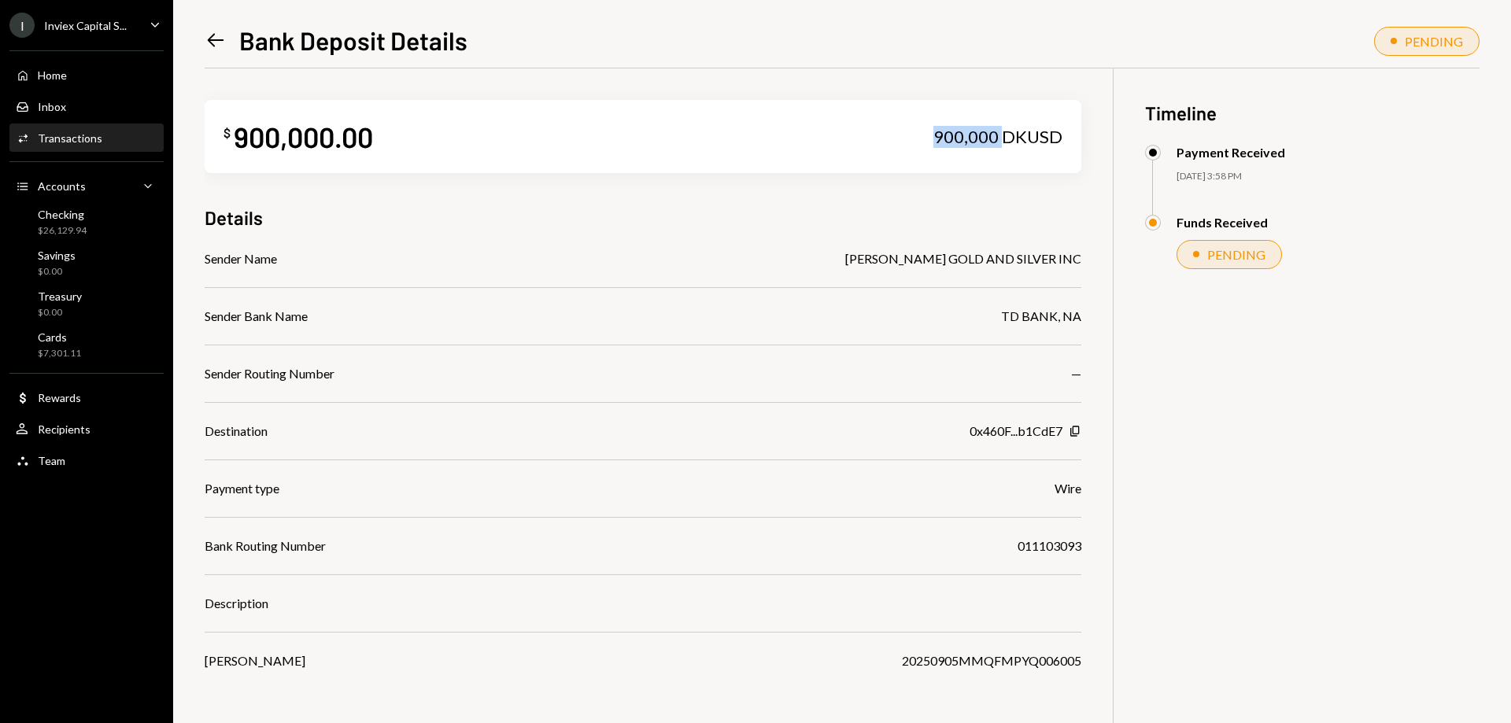
drag, startPoint x: 1171, startPoint y: 149, endPoint x: 1301, endPoint y: 212, distance: 145.3
click at [1301, 212] on div "Payment Received 09/05/25 3:58 PM" at bounding box center [1312, 180] width 334 height 70
click at [1240, 186] on div "Payment Received 09/05/25 3:58 PM" at bounding box center [1312, 180] width 334 height 70
click at [231, 129] on div "$ 900,000.00" at bounding box center [298, 136] width 150 height 35
drag, startPoint x: 234, startPoint y: 131, endPoint x: 388, endPoint y: 130, distance: 154.2
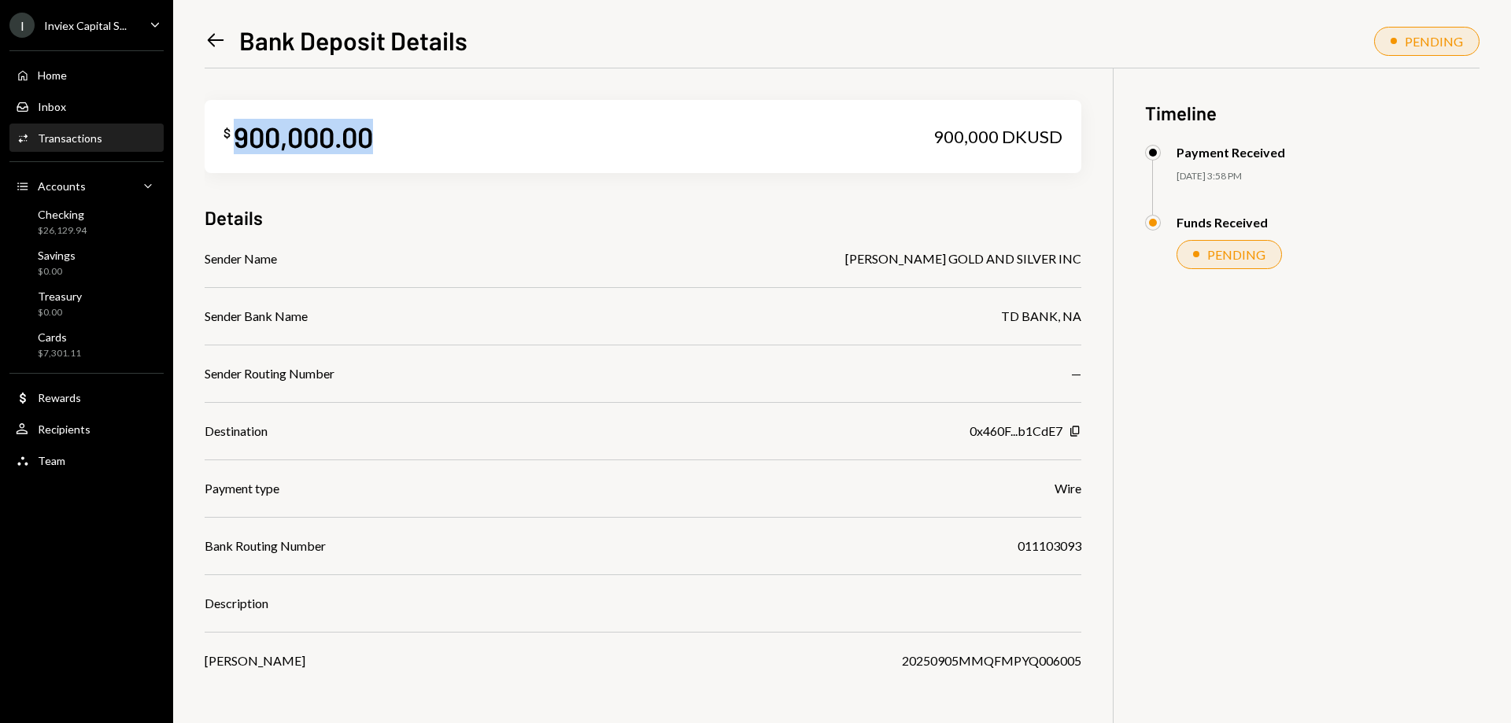
click at [388, 130] on div "$ 900,000.00 900,000 DKUSD" at bounding box center [643, 136] width 877 height 73
drag, startPoint x: 937, startPoint y: 139, endPoint x: 1073, endPoint y: 135, distance: 135.4
click at [1073, 135] on div "$ 900,000.00 900,000 DKUSD" at bounding box center [643, 136] width 877 height 73
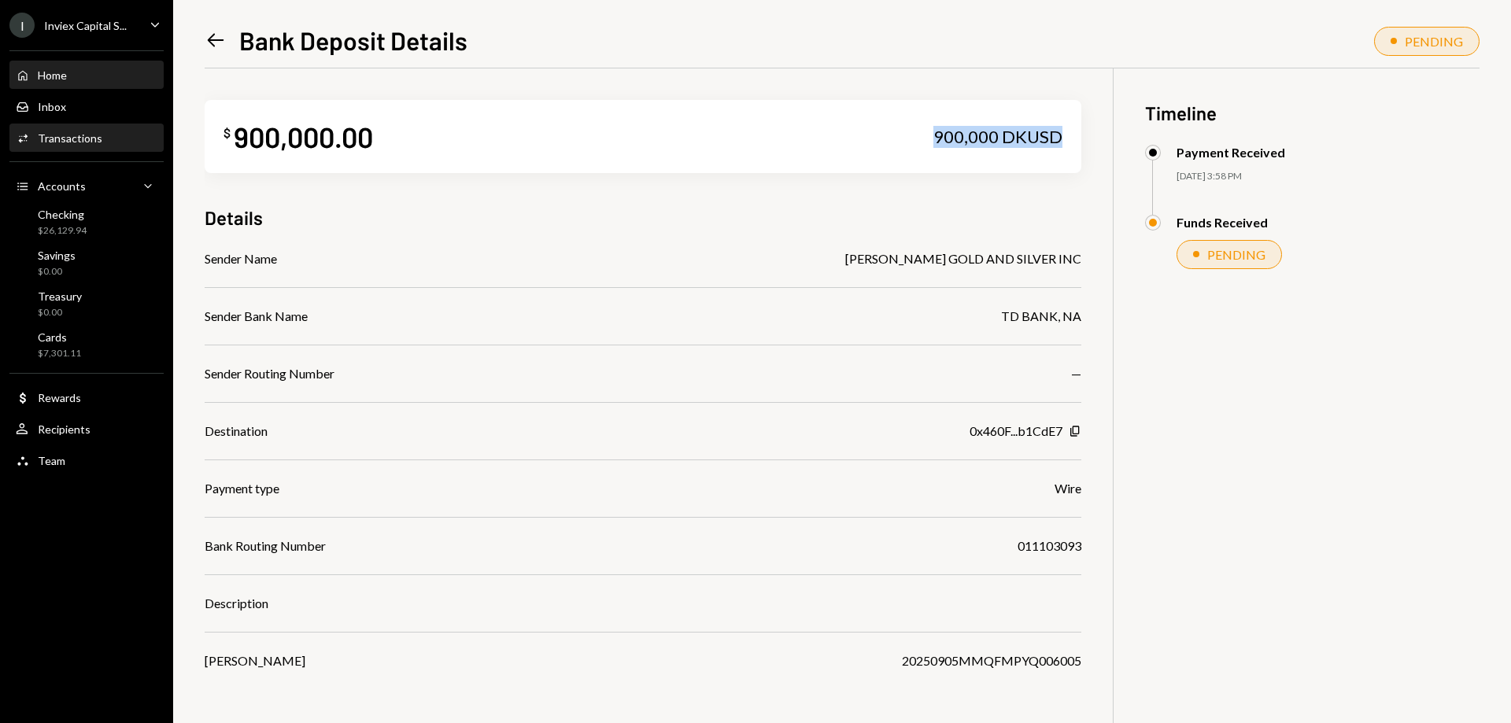
click at [95, 69] on div "Home Home" at bounding box center [87, 75] width 142 height 14
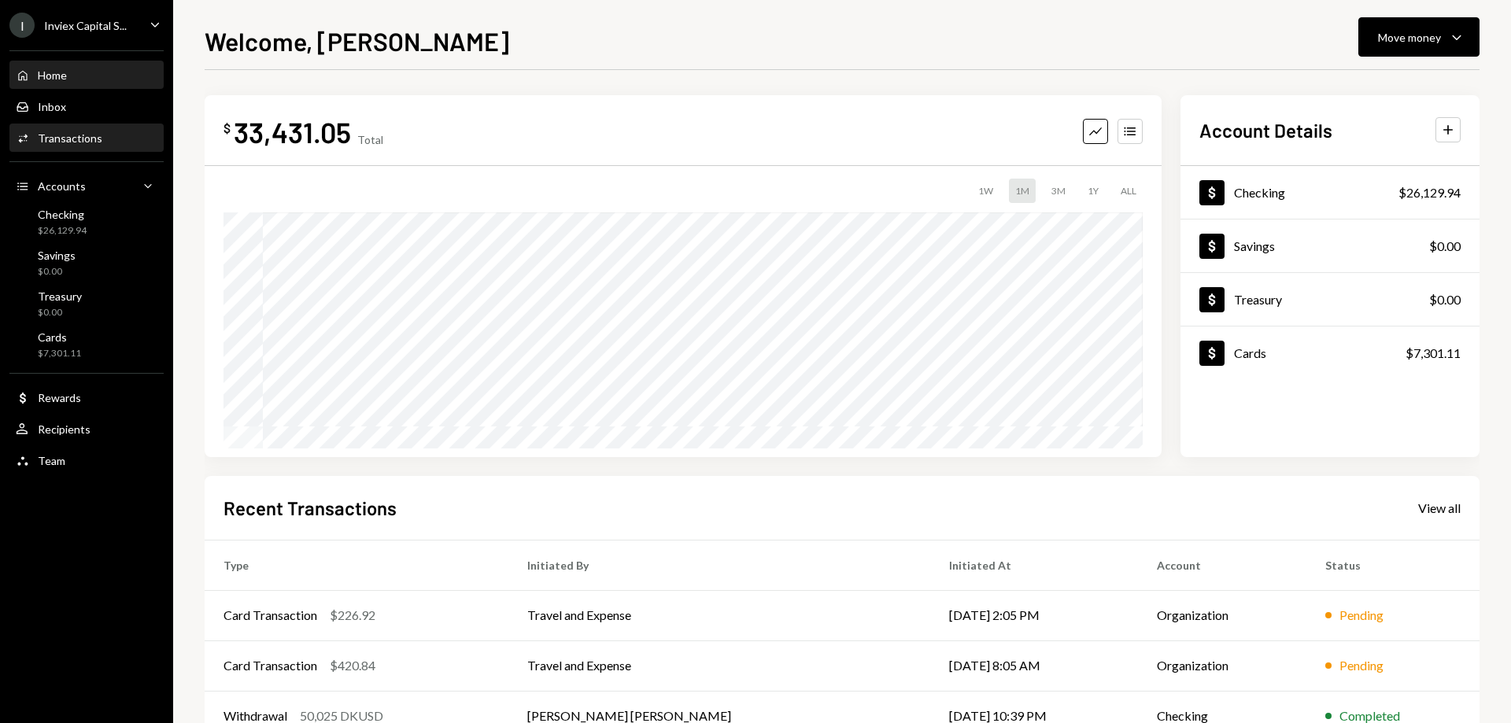
click at [61, 142] on div "Transactions" at bounding box center [70, 137] width 65 height 13
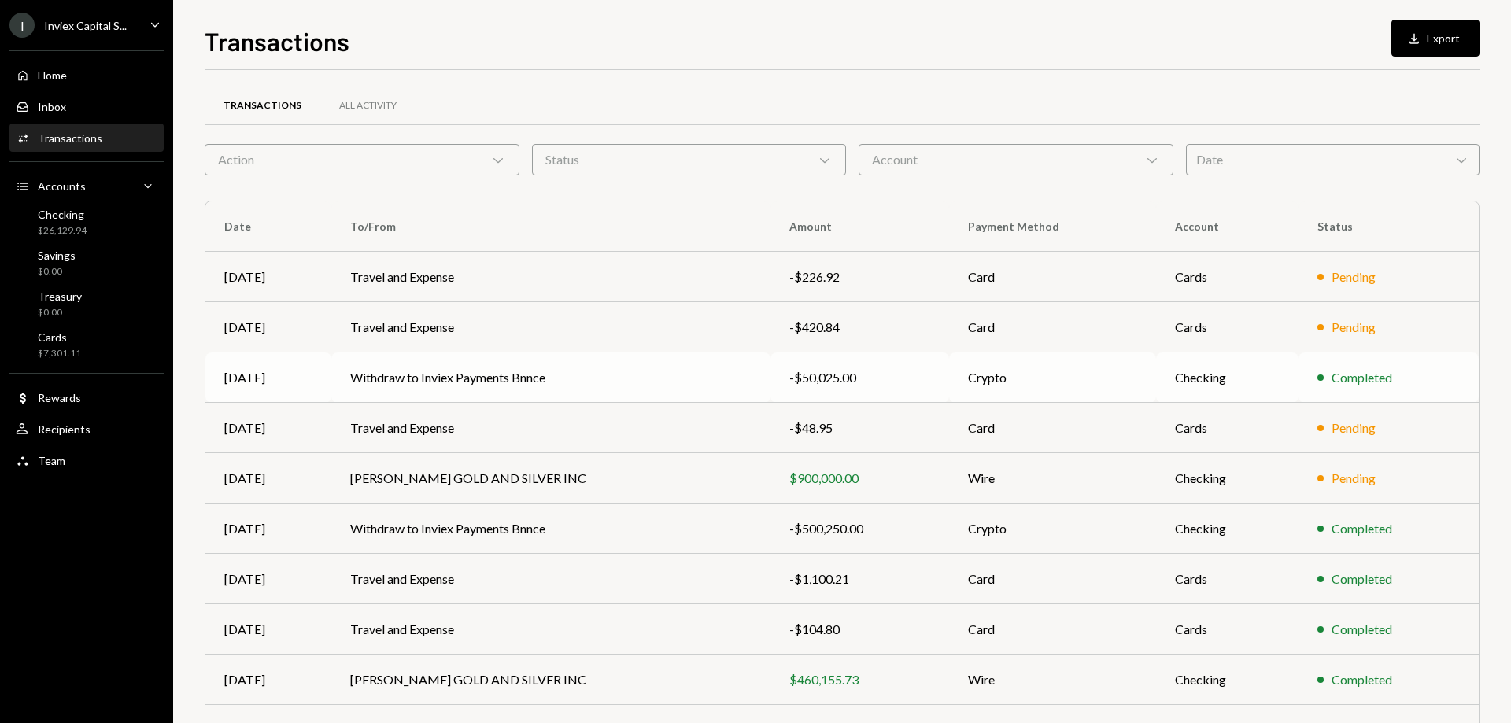
click at [401, 388] on td "Withdraw to Inviex Payments Bnnce" at bounding box center [550, 378] width 438 height 50
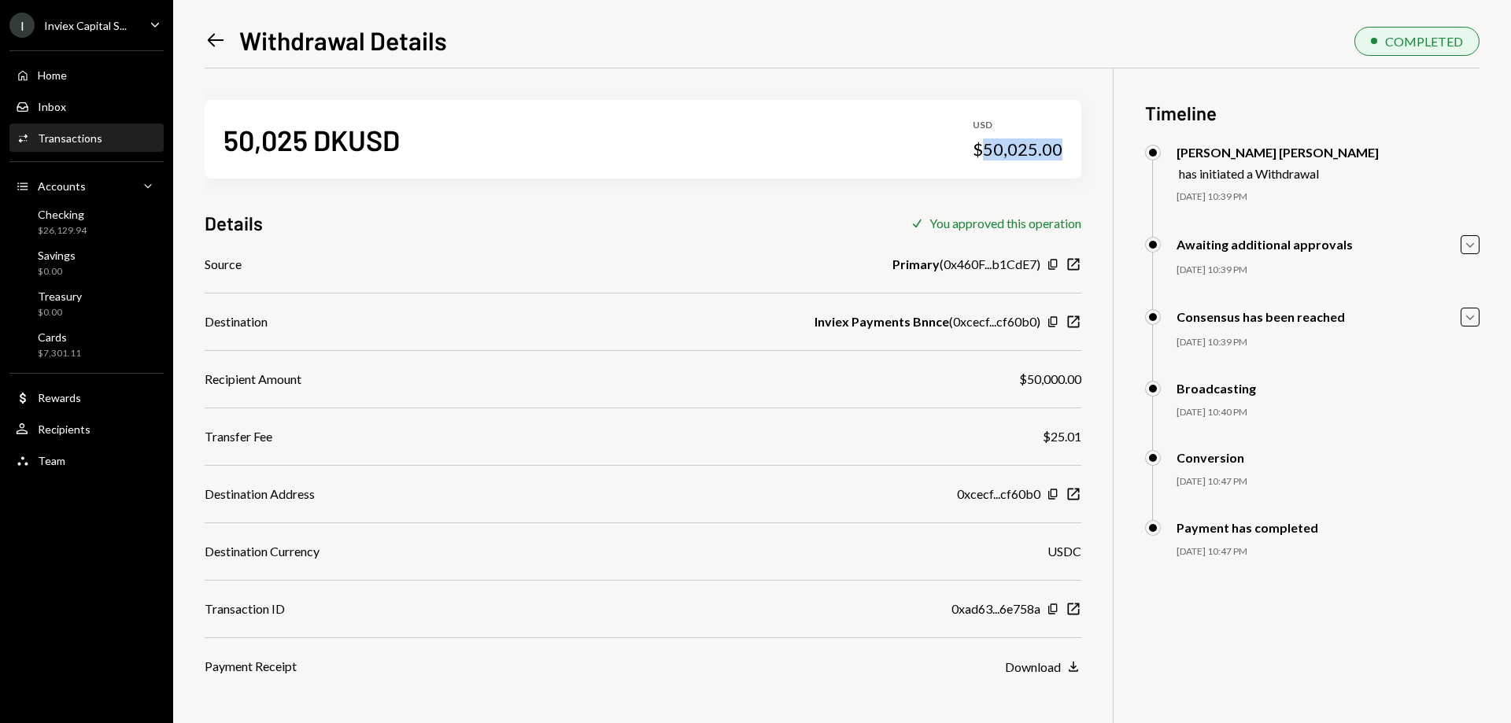
drag, startPoint x: 984, startPoint y: 153, endPoint x: 1065, endPoint y: 153, distance: 81.8
click at [1065, 153] on div "50,025 DKUSD USD $50,025.00" at bounding box center [643, 139] width 877 height 79
click at [1021, 153] on div "$50,025.00" at bounding box center [1018, 149] width 90 height 22
drag, startPoint x: 1021, startPoint y: 153, endPoint x: 1039, endPoint y: 150, distance: 18.4
click at [1039, 150] on div "$50,025.00" at bounding box center [1018, 149] width 90 height 22
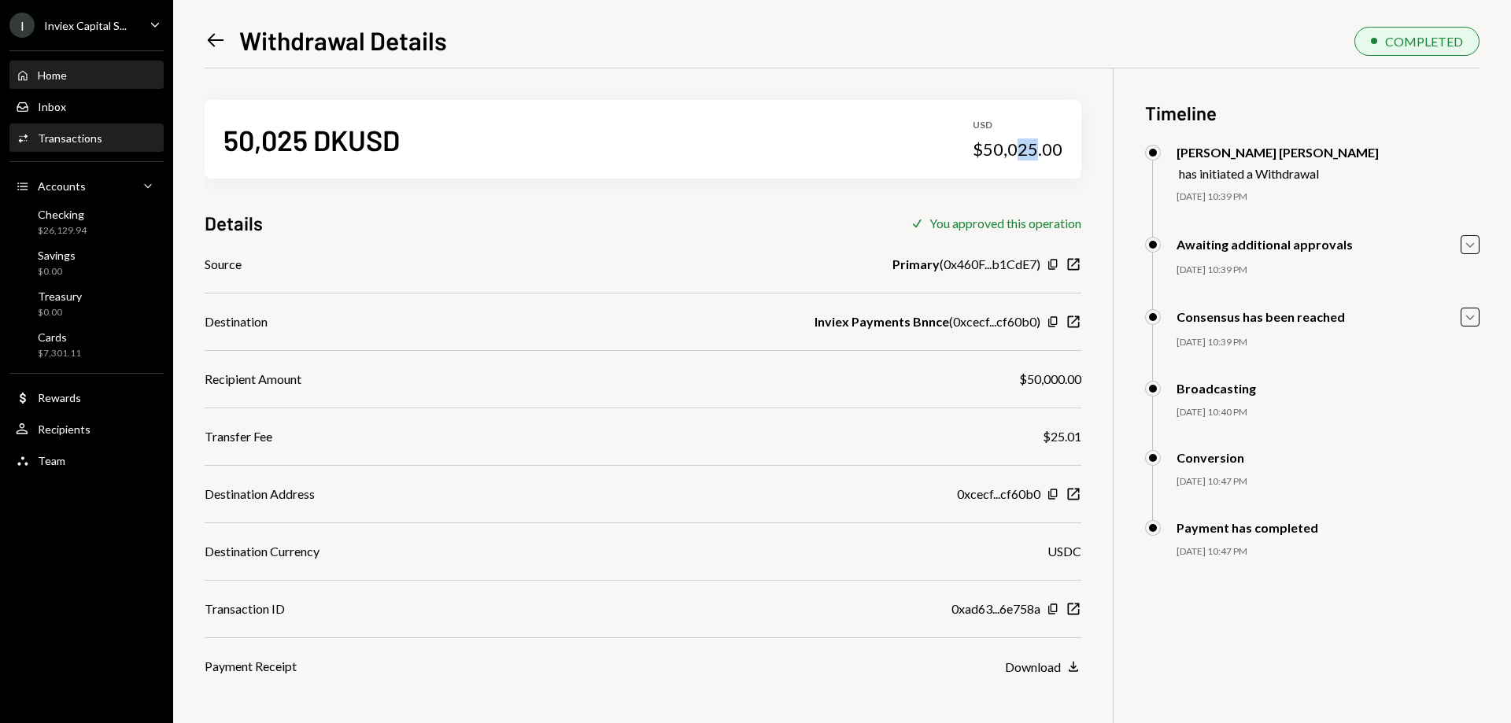
click at [61, 74] on div "Home" at bounding box center [52, 74] width 29 height 13
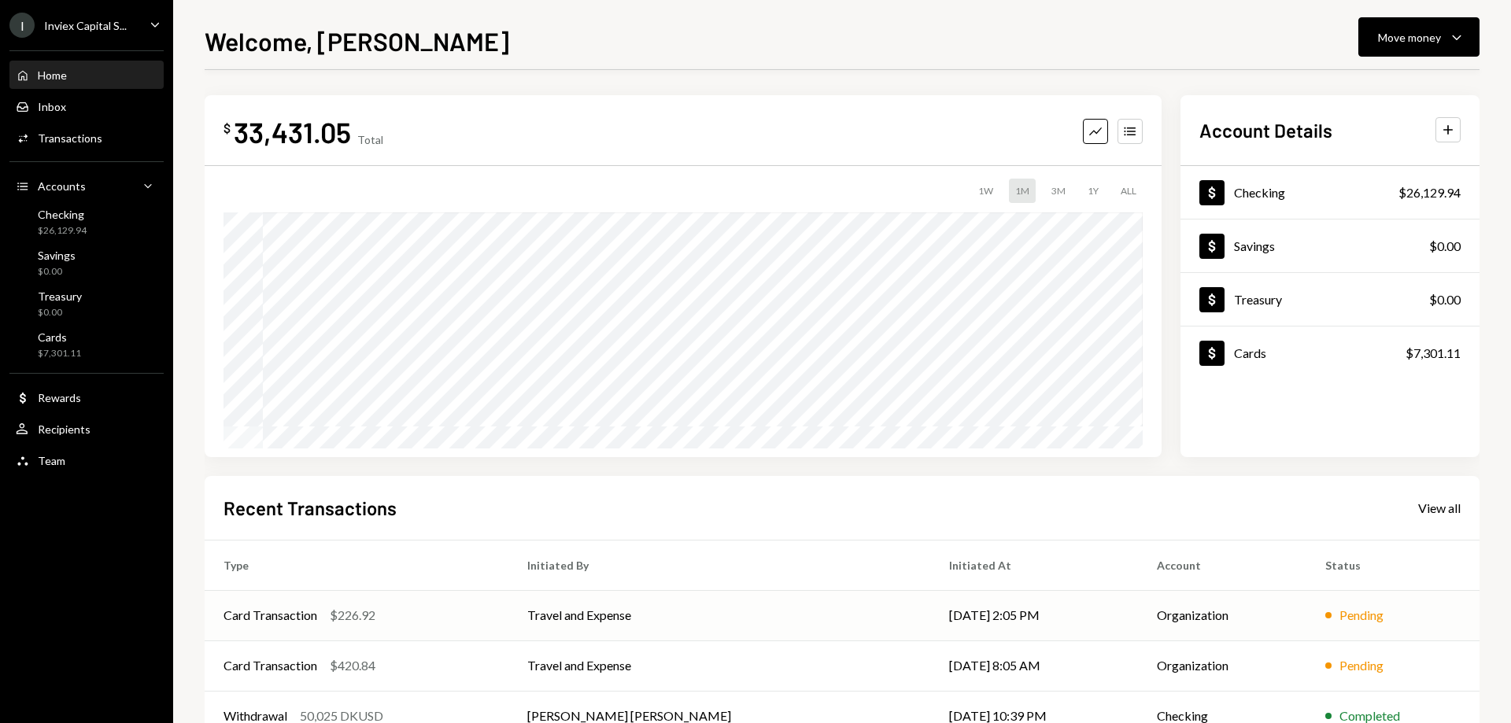
scroll to position [150, 0]
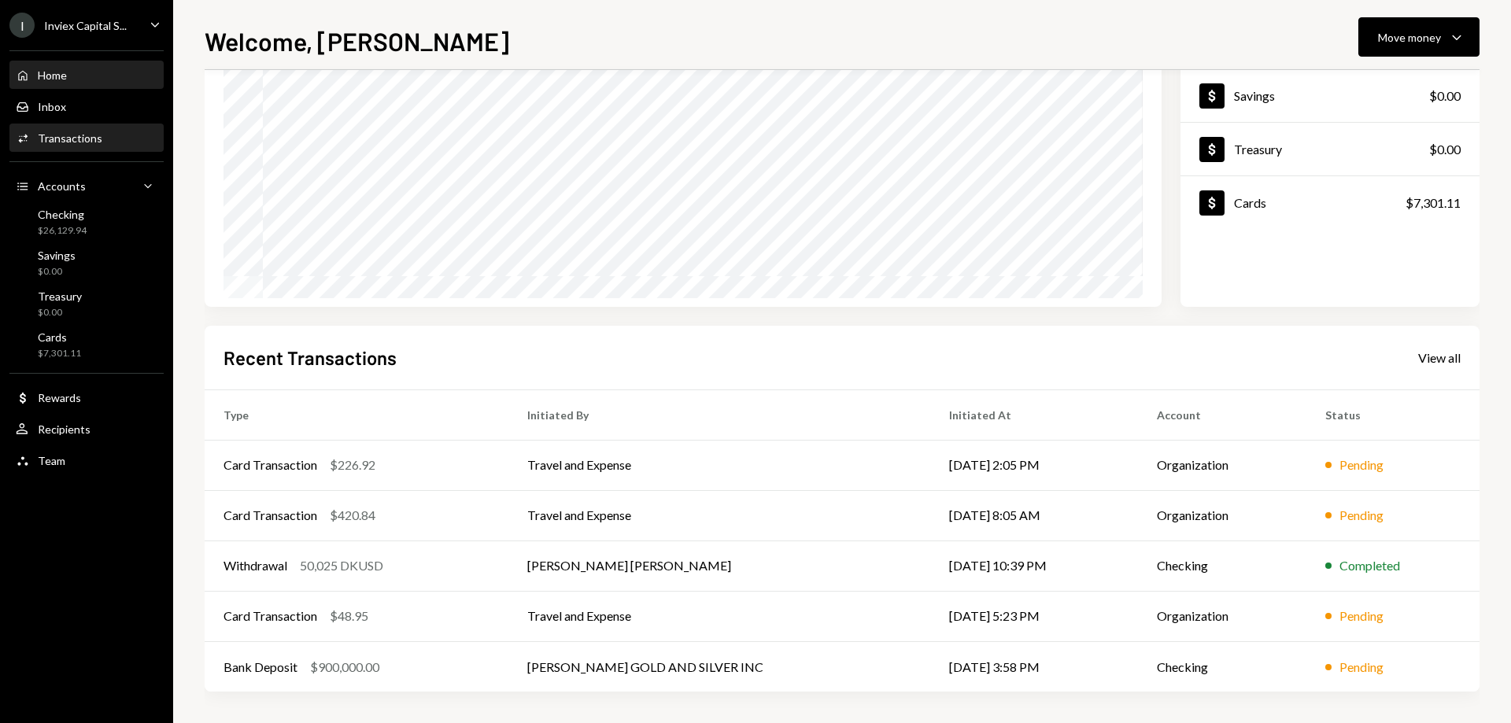
click at [72, 138] on div "Transactions" at bounding box center [70, 137] width 65 height 13
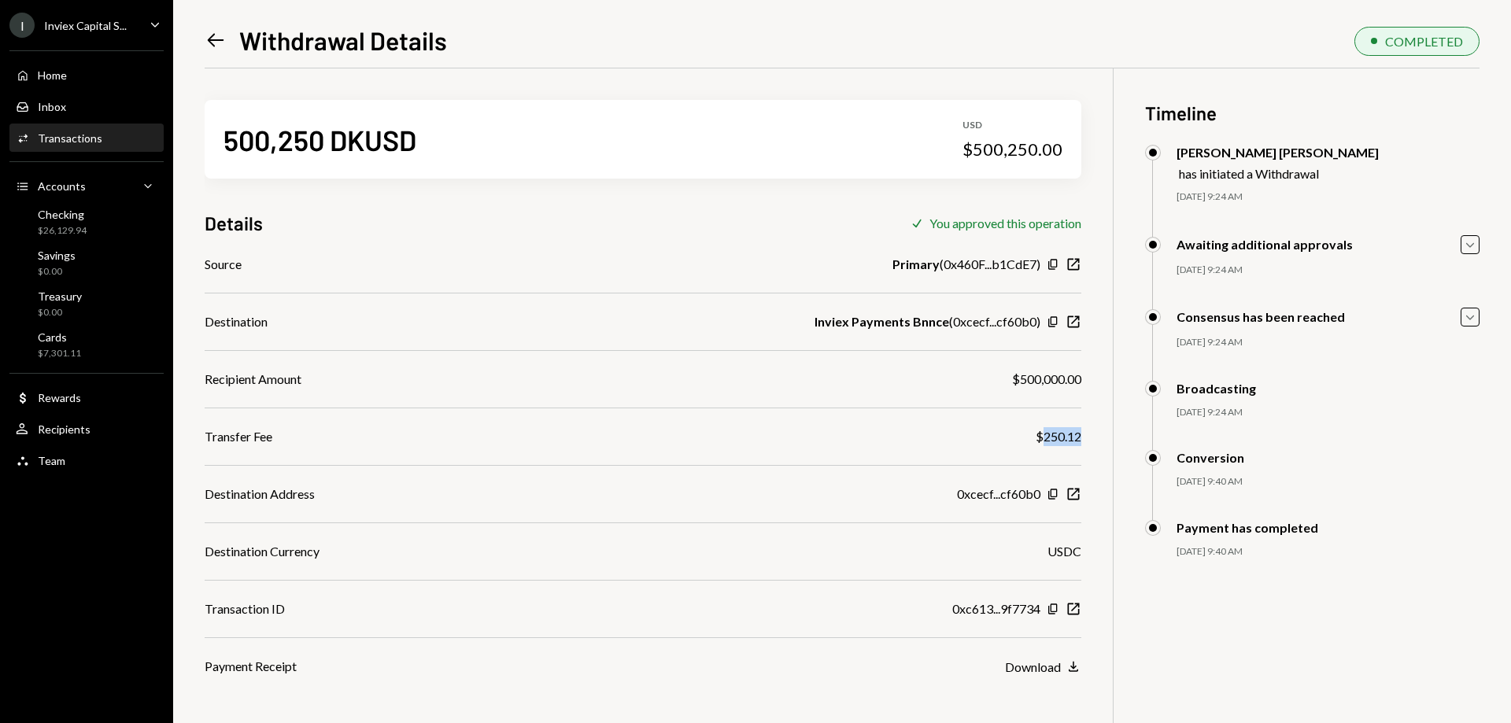
click at [1078, 434] on div "$250.12" at bounding box center [1059, 436] width 46 height 19
click at [53, 63] on div "Home Home" at bounding box center [87, 75] width 142 height 27
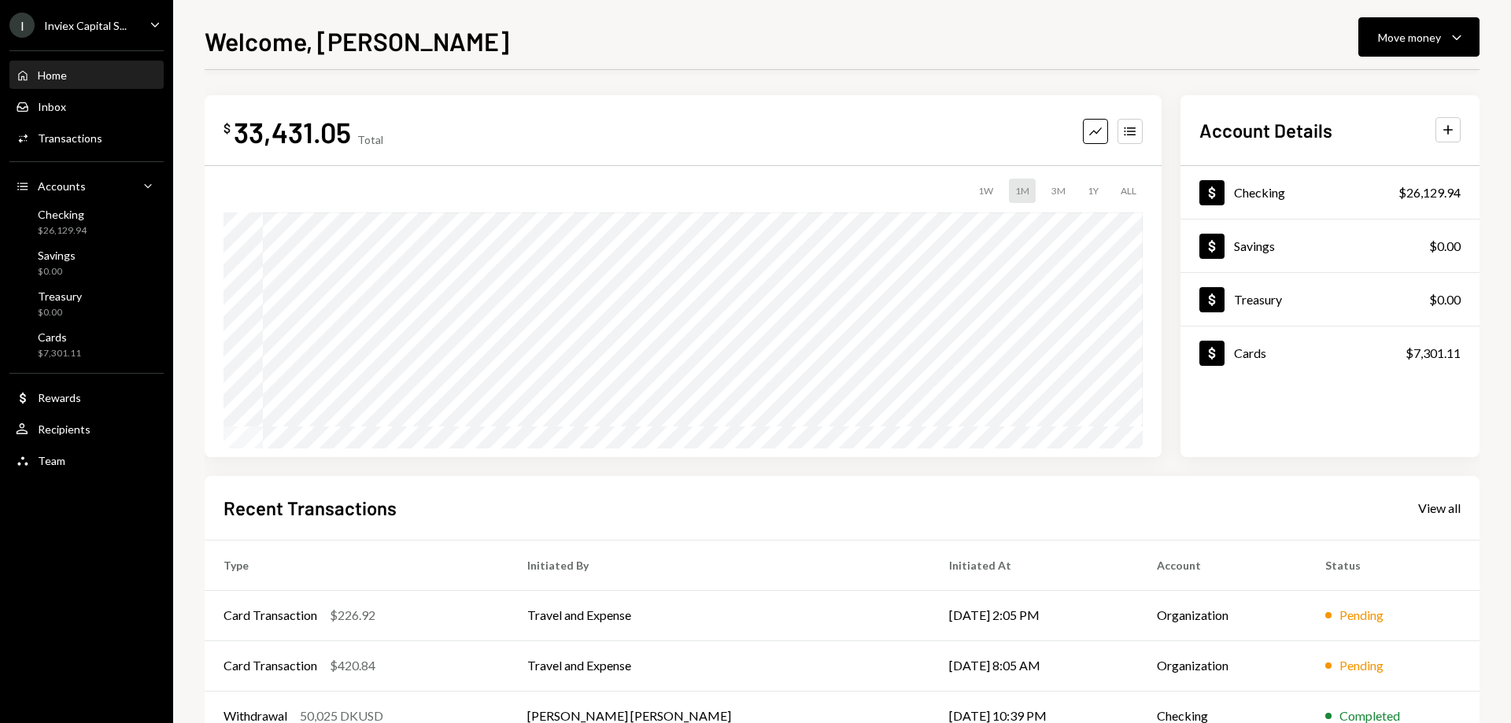
scroll to position [150, 0]
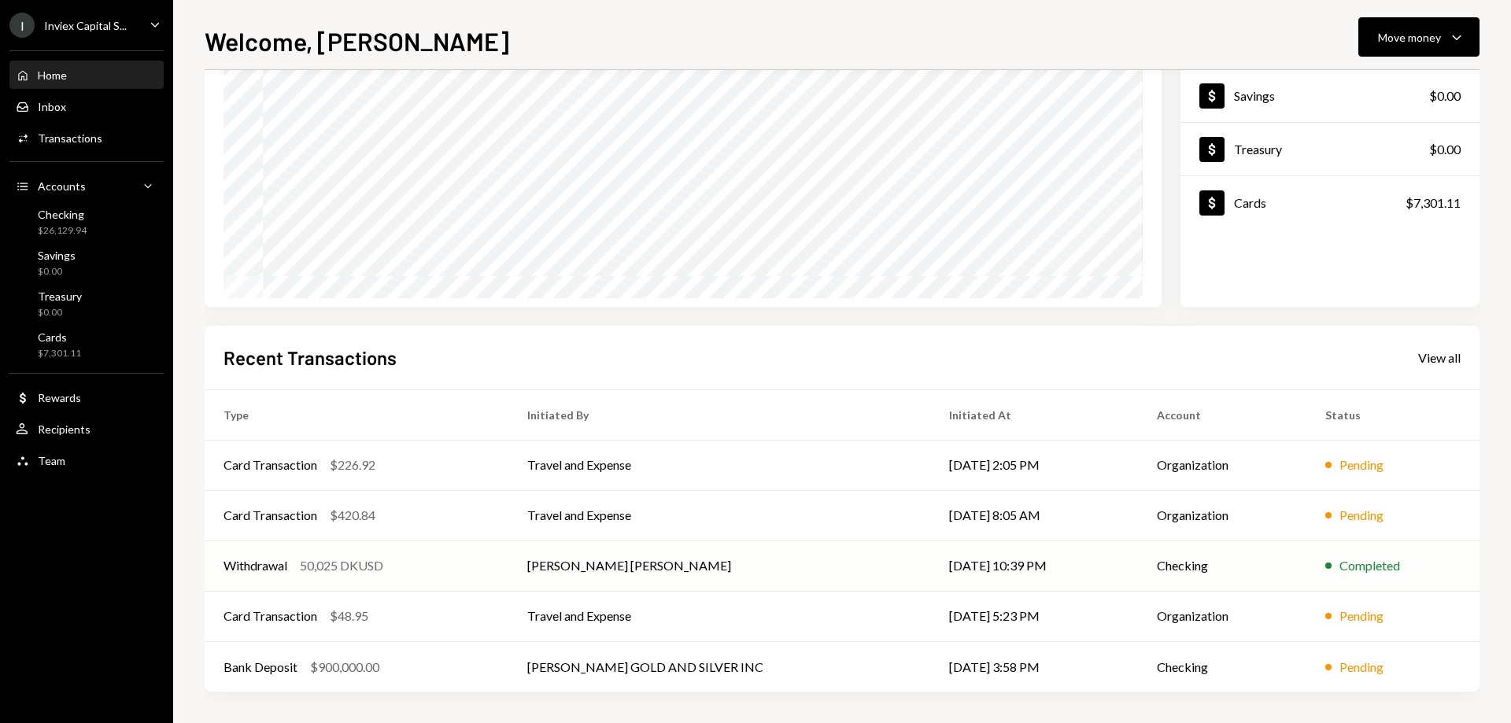
click at [364, 555] on td "Withdrawal 50,025 DKUSD" at bounding box center [357, 566] width 304 height 50
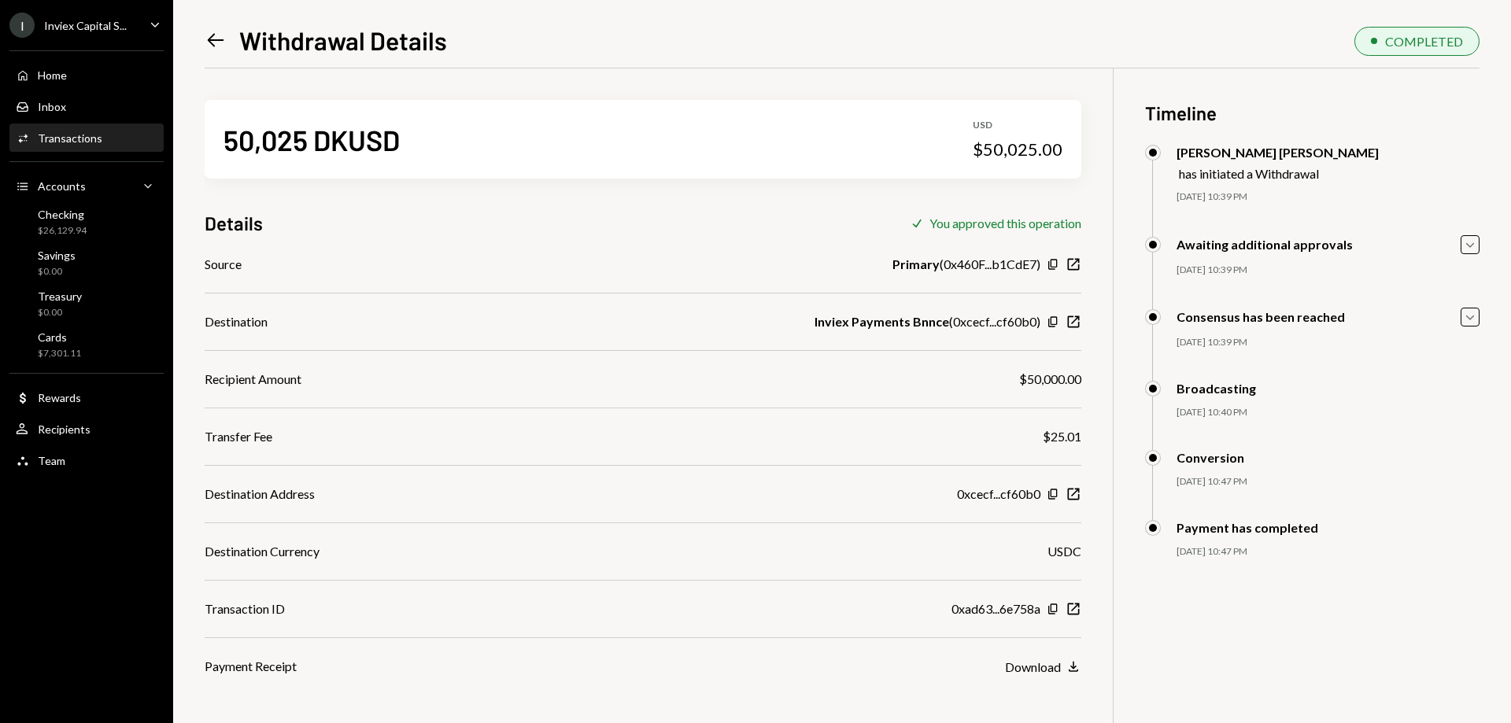
click at [1058, 552] on div "USDC" at bounding box center [1064, 551] width 34 height 19
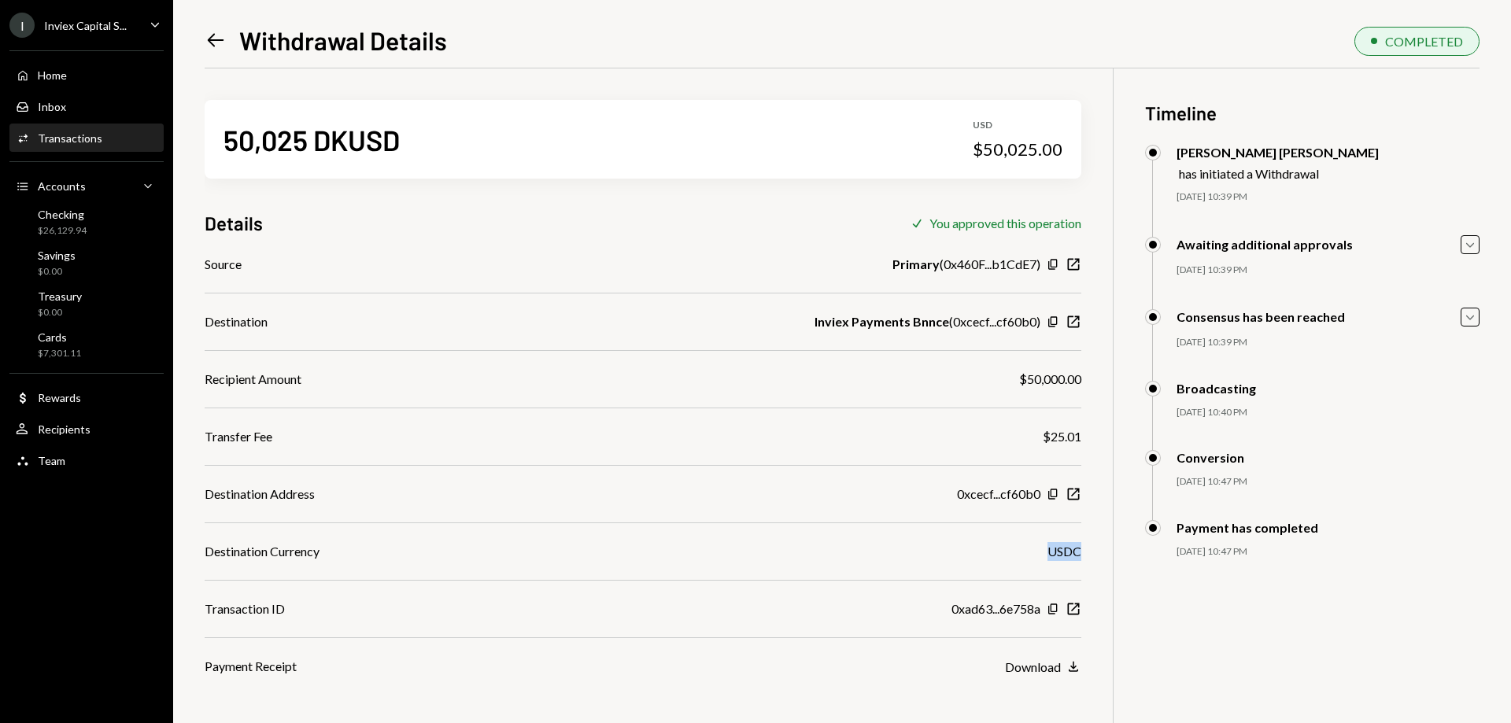
click at [1058, 552] on div "USDC" at bounding box center [1064, 551] width 34 height 19
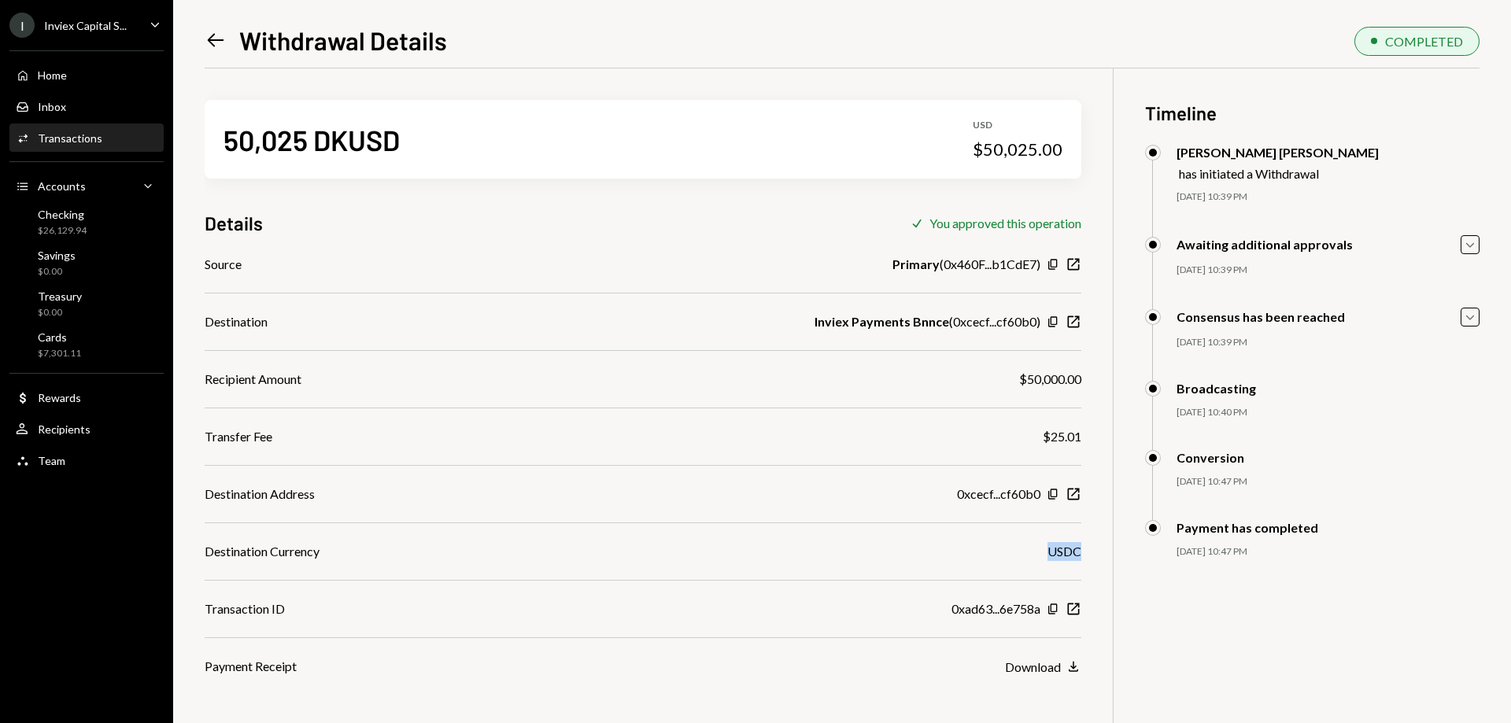
click at [1058, 552] on div "USDC" at bounding box center [1064, 551] width 34 height 19
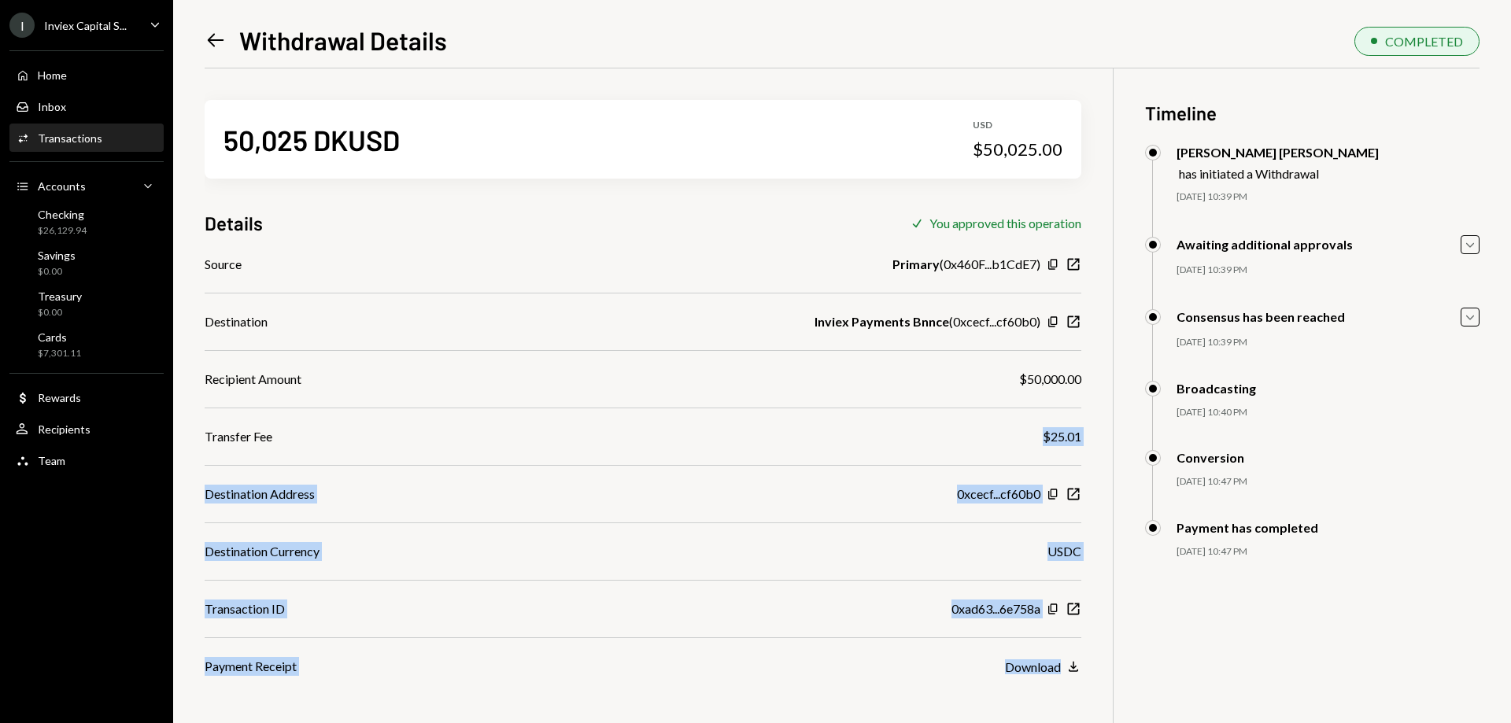
drag, startPoint x: 1044, startPoint y: 436, endPoint x: 1106, endPoint y: 445, distance: 62.1
click at [1106, 445] on div "50,025 DKUSD USD $50,025.00 Details Check You approved this operation Source Pr…" at bounding box center [842, 429] width 1275 height 723
click at [1075, 436] on div "$25.01" at bounding box center [1062, 436] width 39 height 19
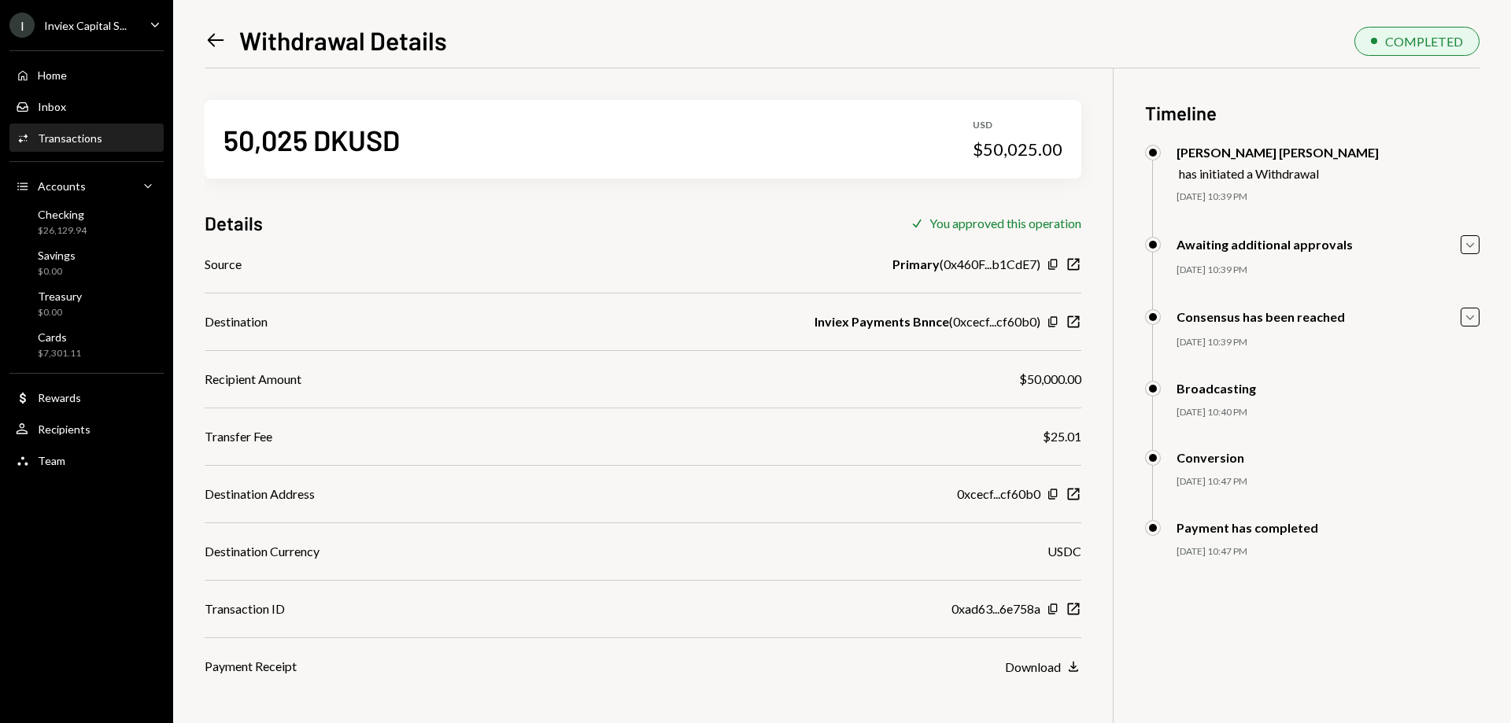
click at [1075, 436] on div "$25.01" at bounding box center [1062, 436] width 39 height 19
click at [1059, 440] on div "$25.01" at bounding box center [1062, 436] width 39 height 19
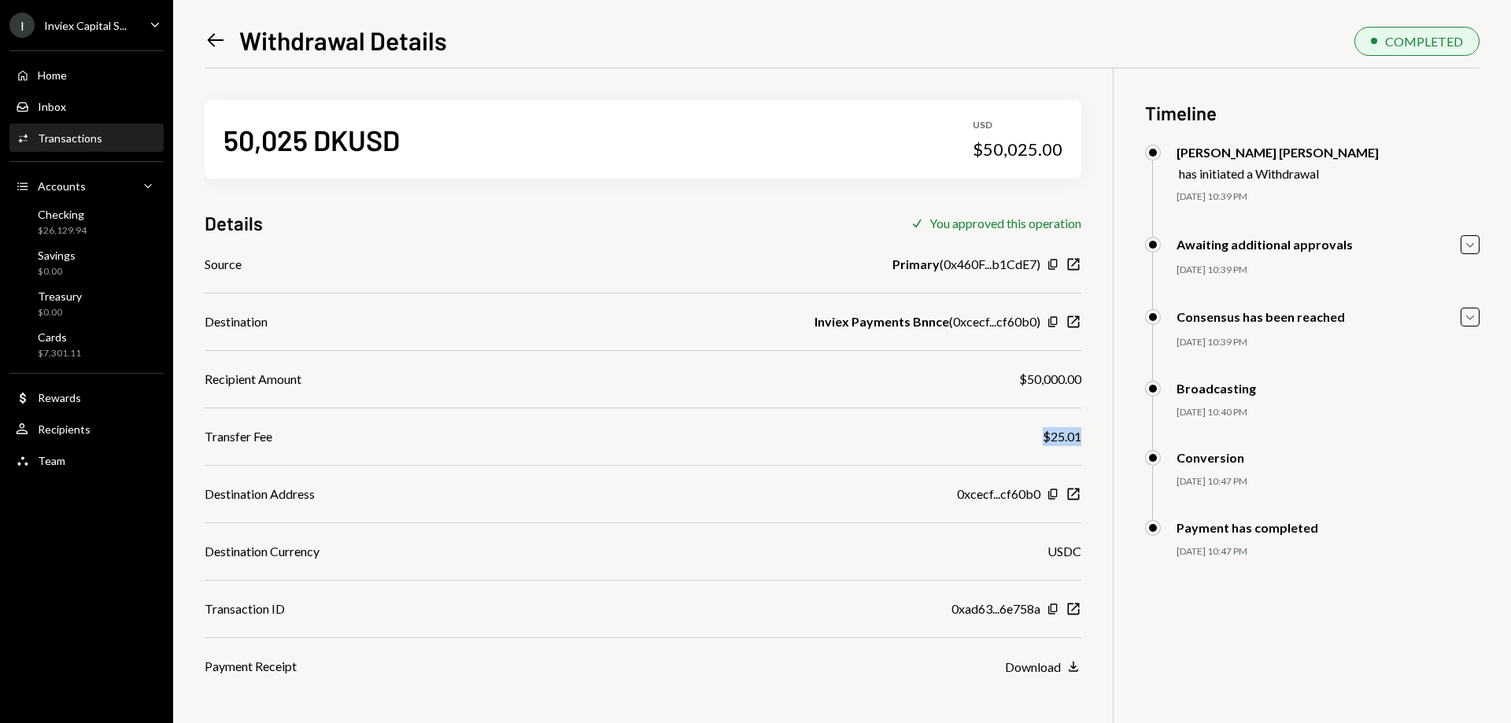
scroll to position [68, 0]
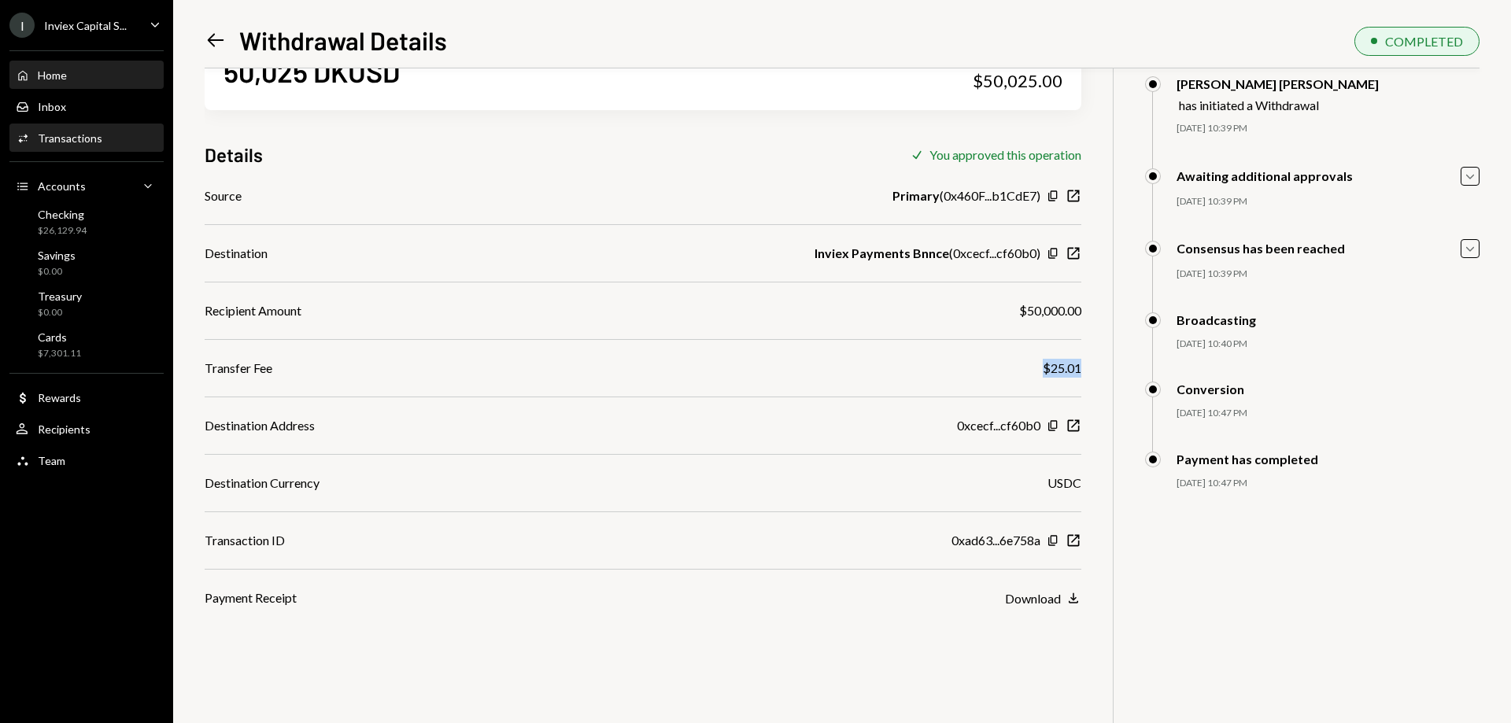
click at [68, 67] on div "Home Home" at bounding box center [87, 75] width 142 height 27
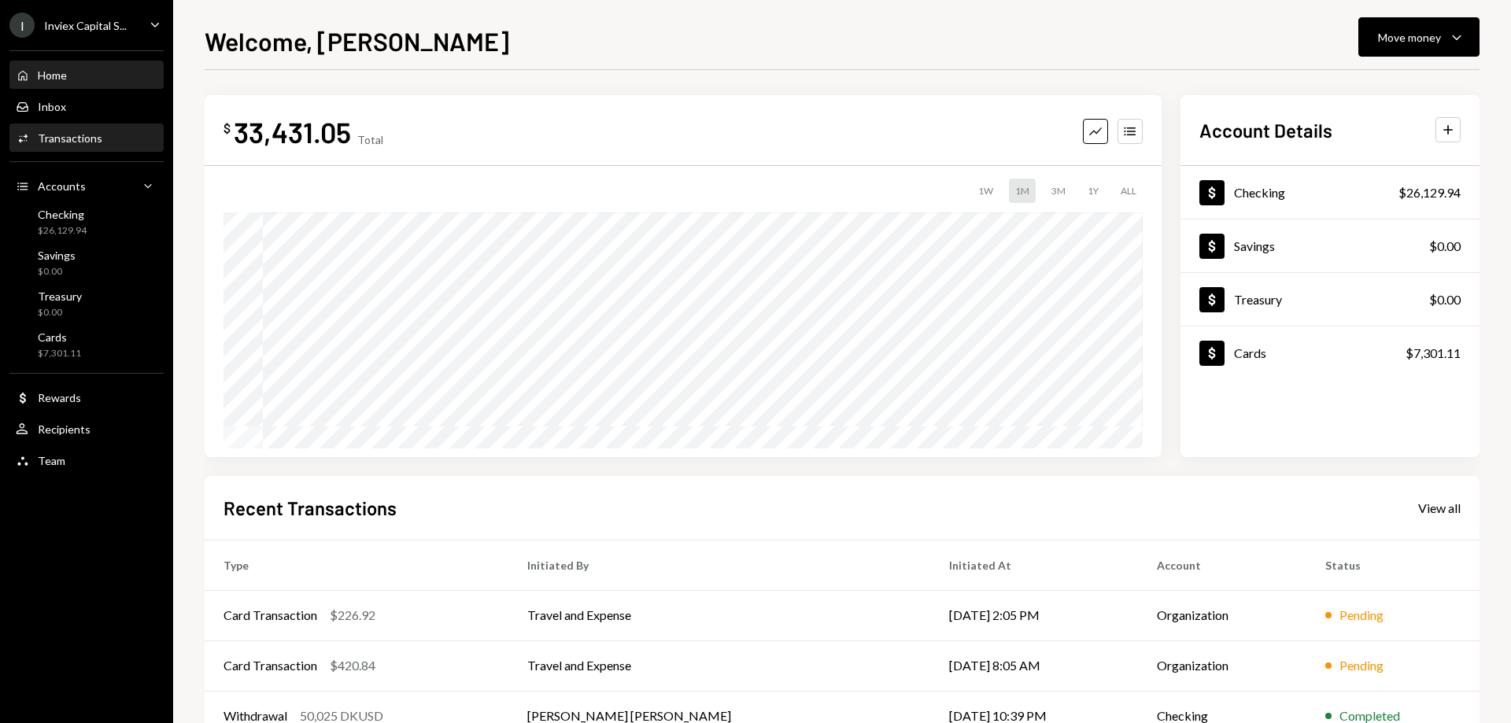
click at [81, 146] on div "Activities Transactions" at bounding box center [87, 138] width 142 height 27
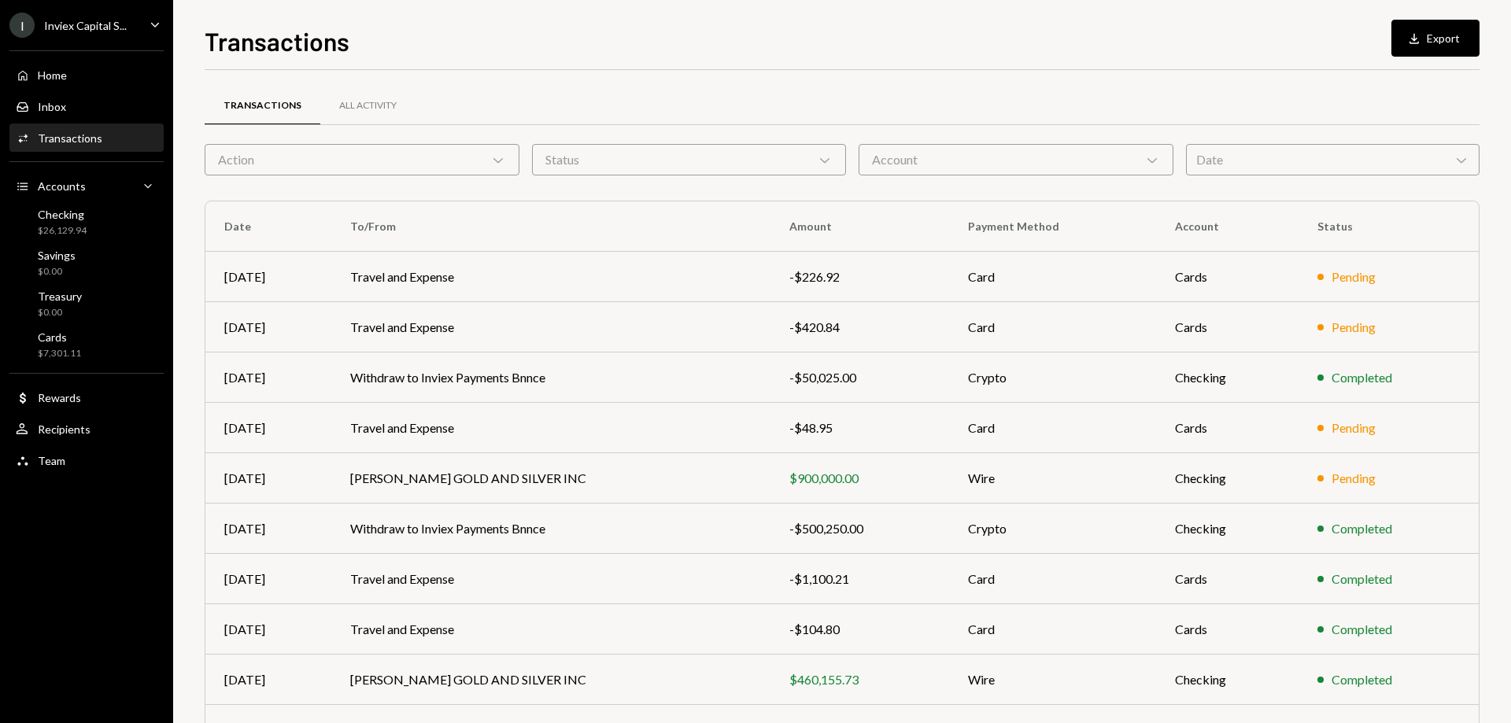
click at [342, 153] on div "Action Chevron Down" at bounding box center [362, 159] width 315 height 31
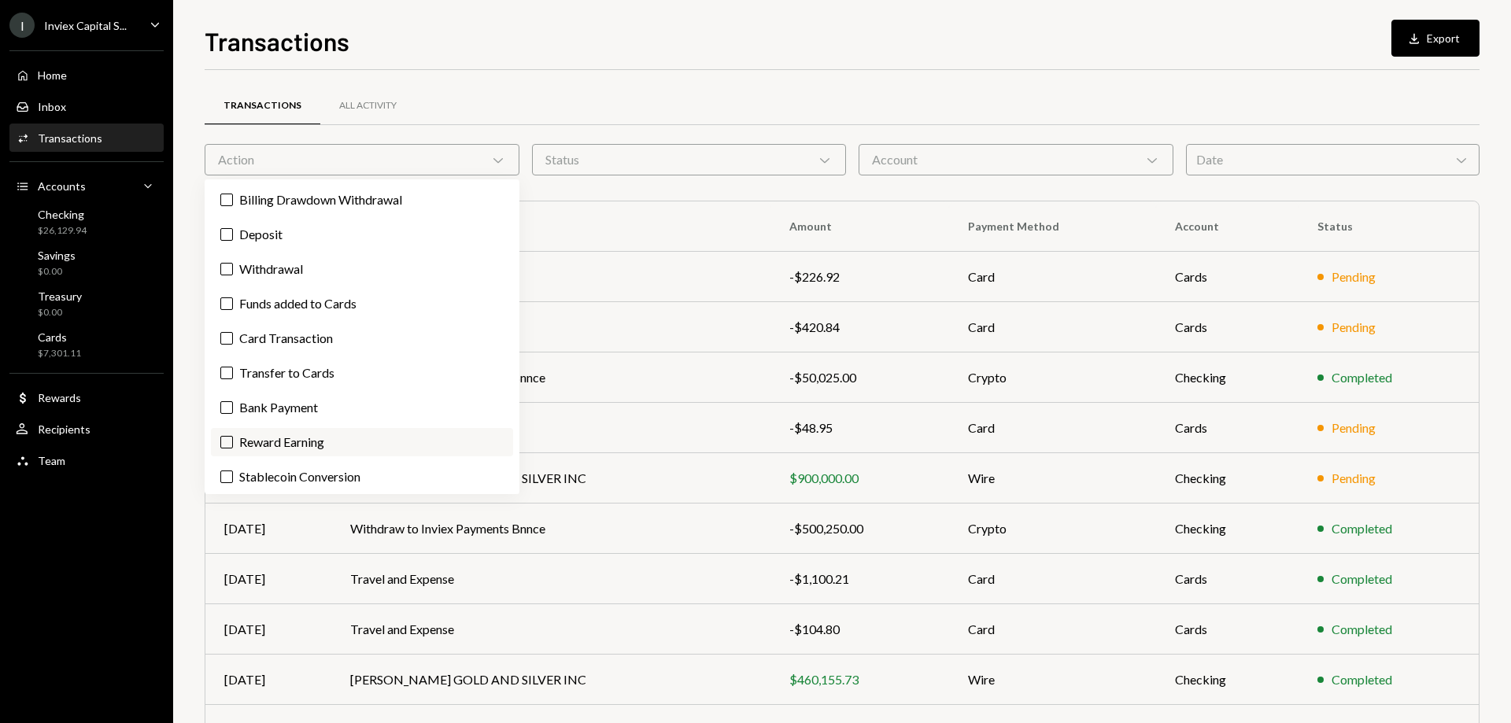
click at [254, 445] on label "Reward Earning" at bounding box center [362, 442] width 302 height 28
click at [233, 445] on button "Reward Earning" at bounding box center [226, 442] width 13 height 13
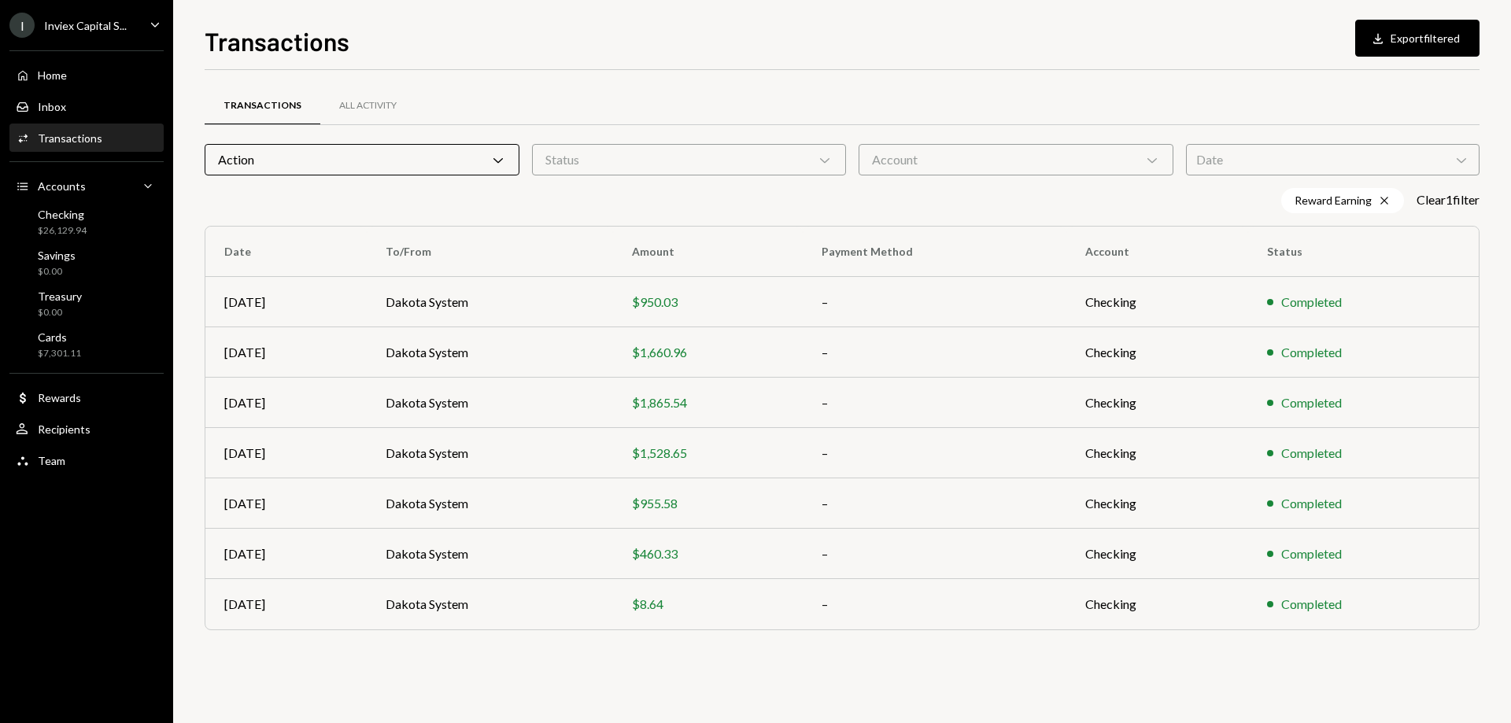
click at [629, 108] on div "Transactions All Activity" at bounding box center [842, 106] width 1275 height 40
drag, startPoint x: 635, startPoint y: 305, endPoint x: 692, endPoint y: 303, distance: 56.7
click at [692, 303] on div "$950.03" at bounding box center [708, 302] width 152 height 19
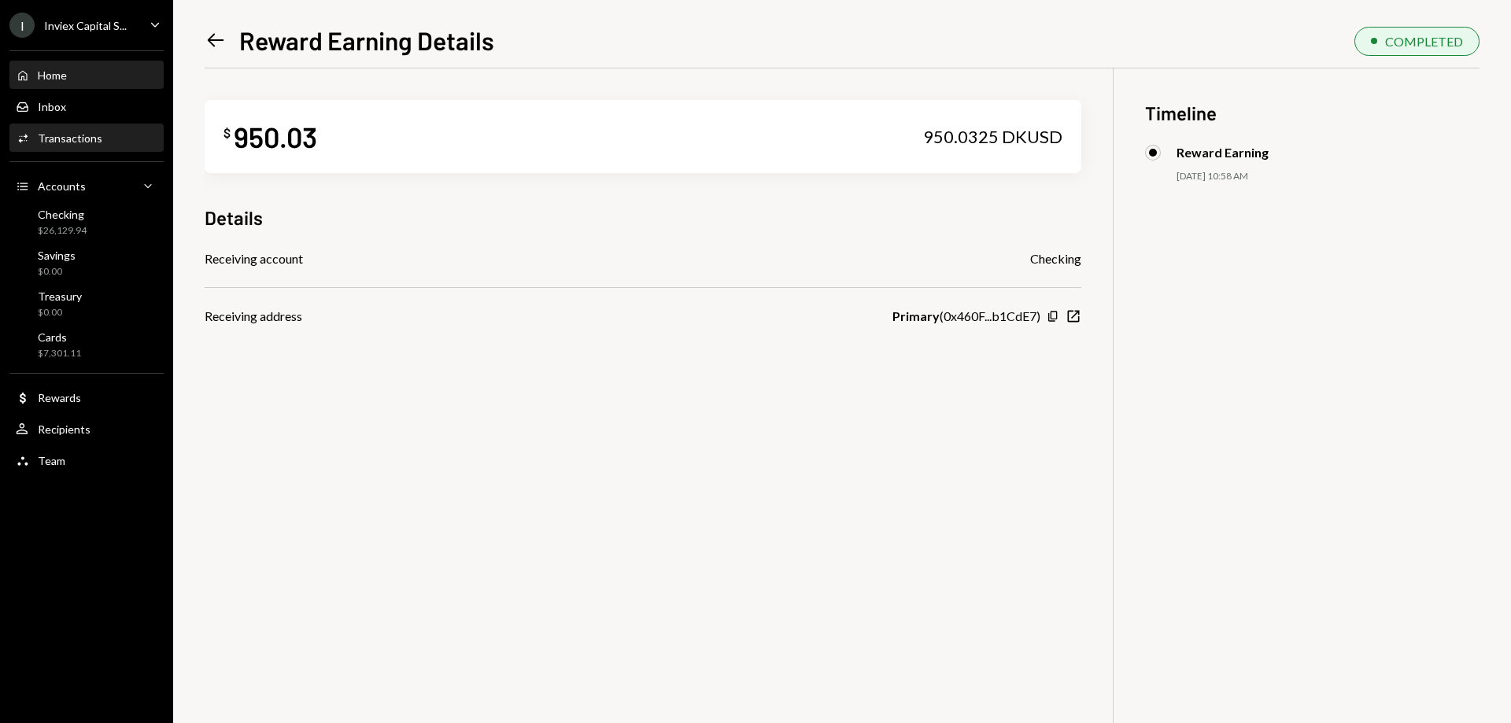
click at [91, 83] on div "Home Home" at bounding box center [87, 75] width 142 height 27
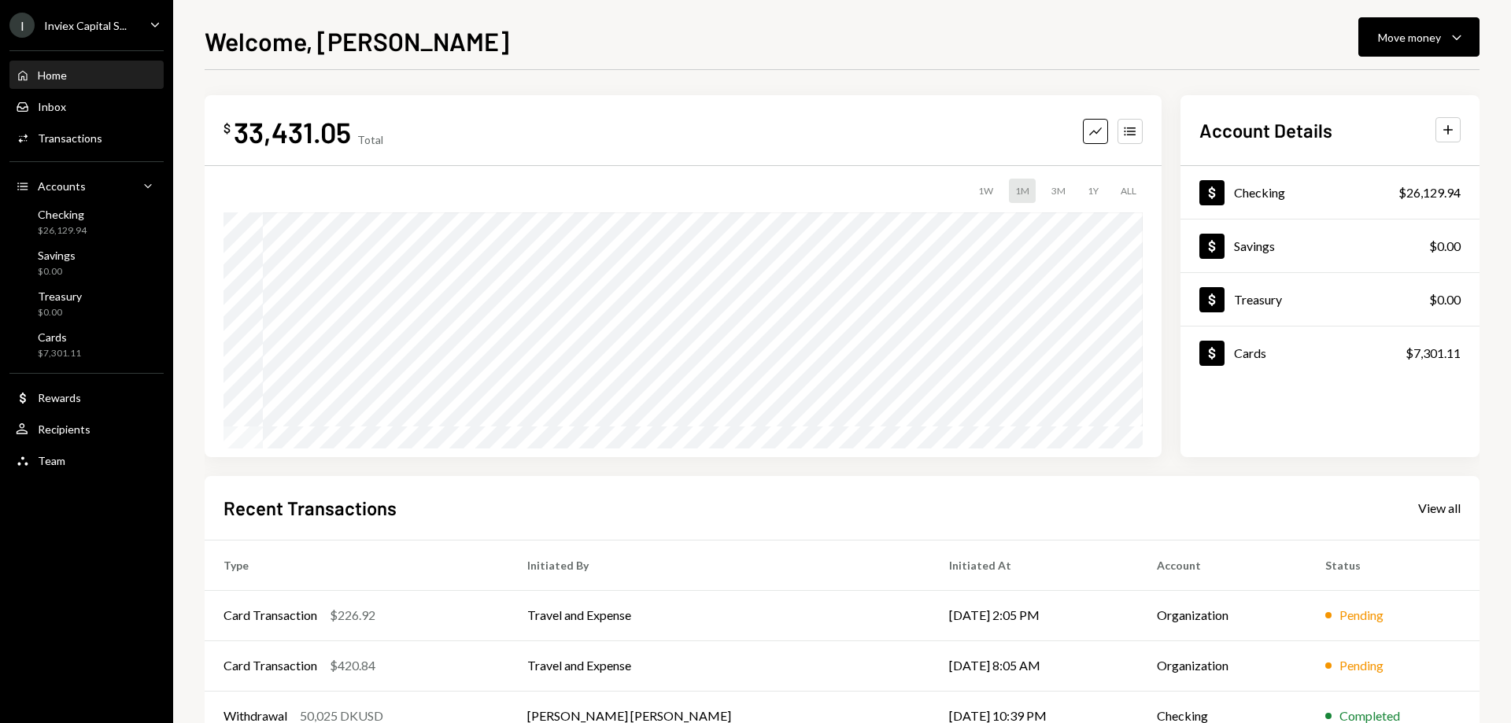
click at [885, 78] on div "$ 33,431.05 Total Graph Accounts 1W 1M 3M 1Y ALL $225,502.04 Sep 03, 2025 Accou…" at bounding box center [842, 472] width 1275 height 804
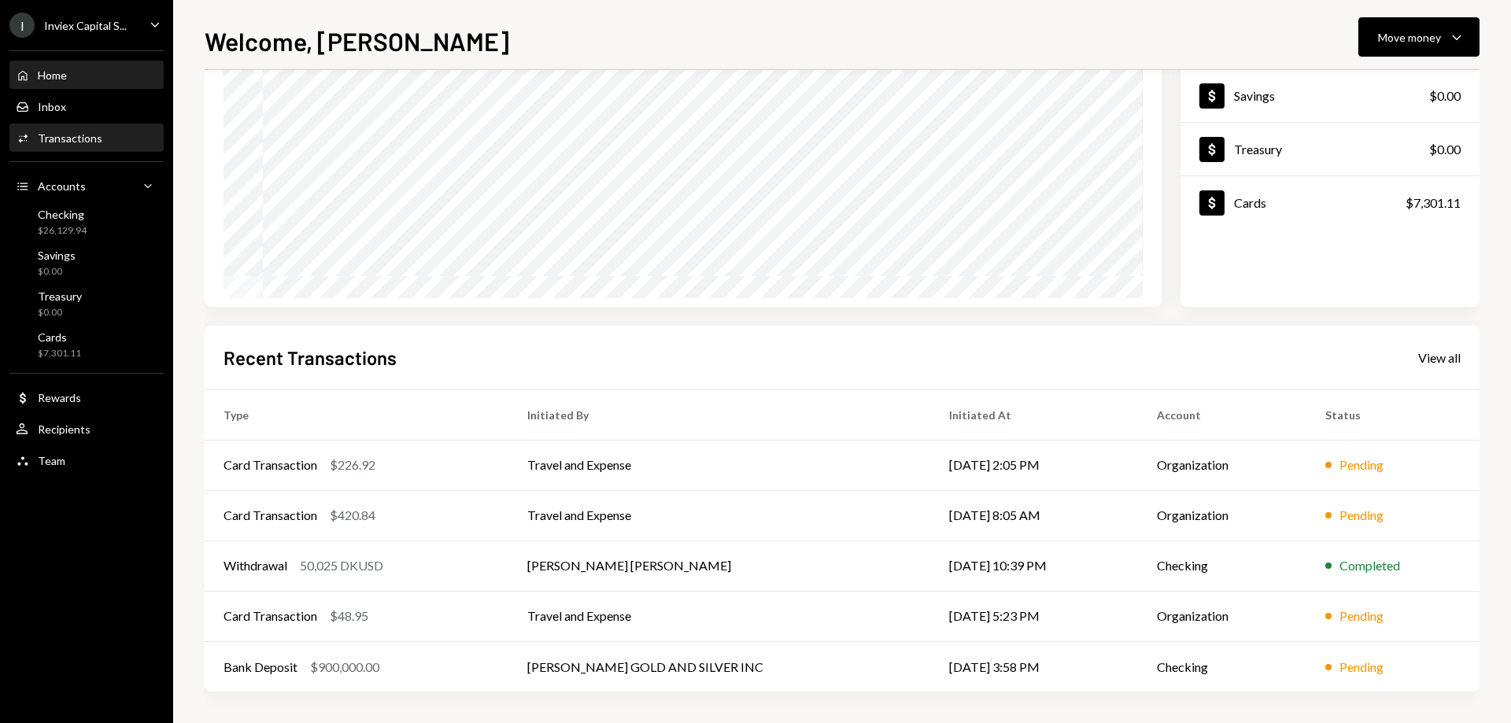
click at [75, 138] on div "Transactions" at bounding box center [70, 137] width 65 height 13
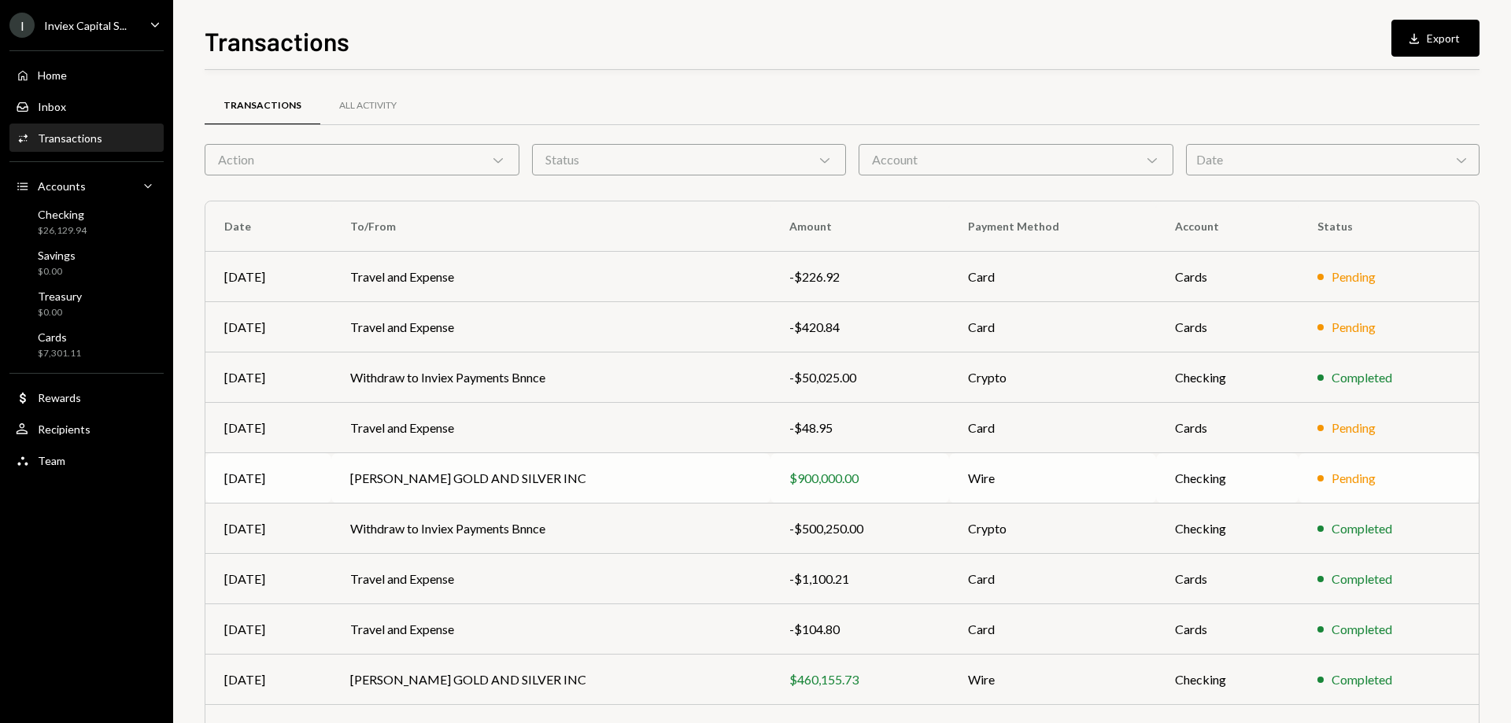
scroll to position [98, 0]
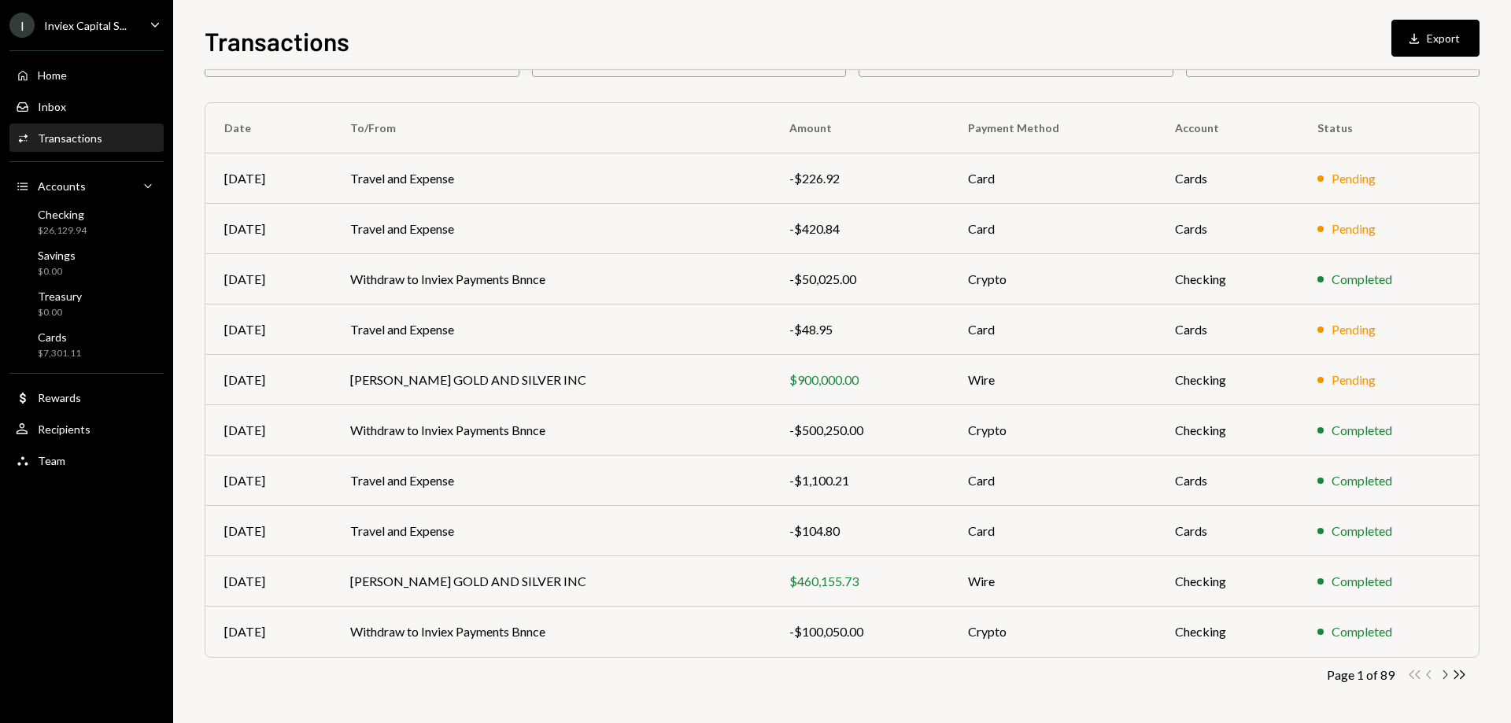
click at [1443, 669] on icon "Chevron Right" at bounding box center [1444, 674] width 15 height 15
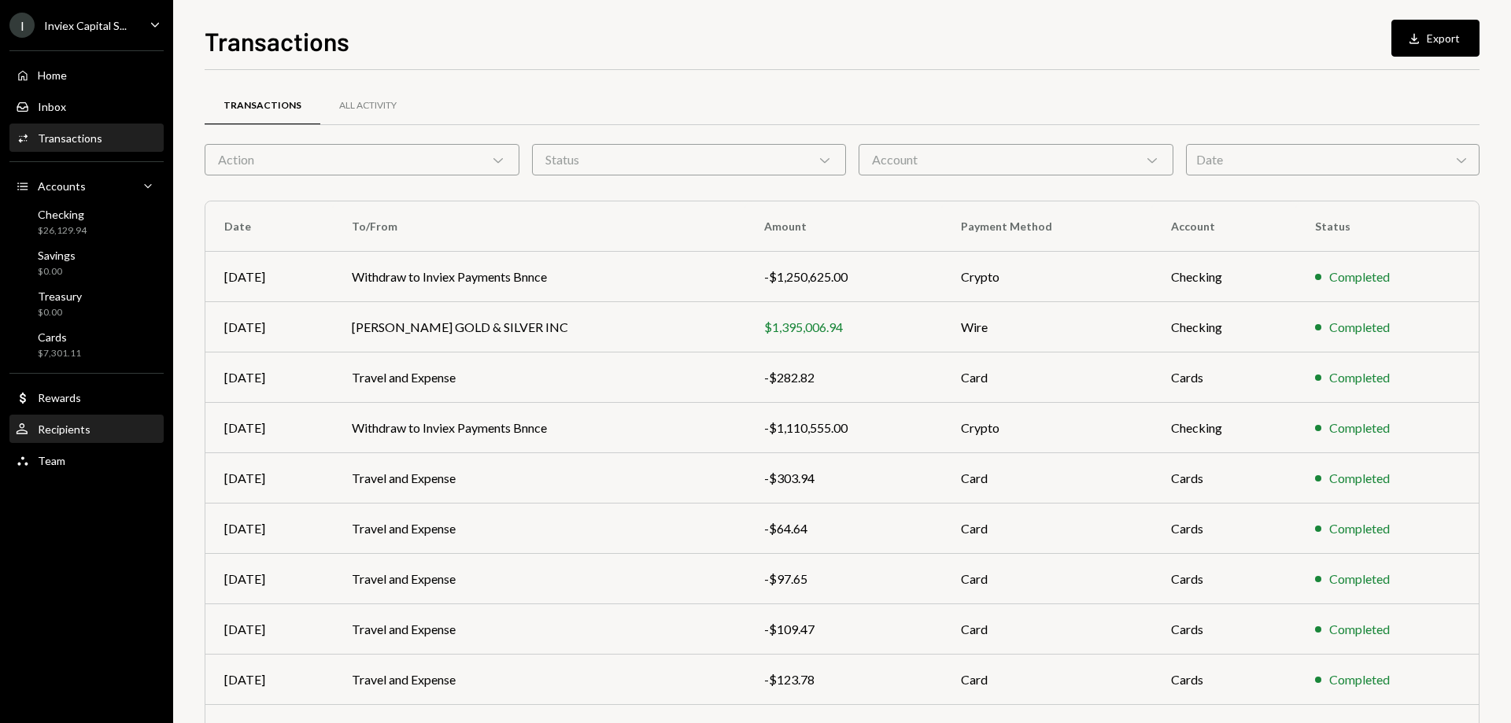
click at [76, 433] on div "Recipients" at bounding box center [64, 429] width 53 height 13
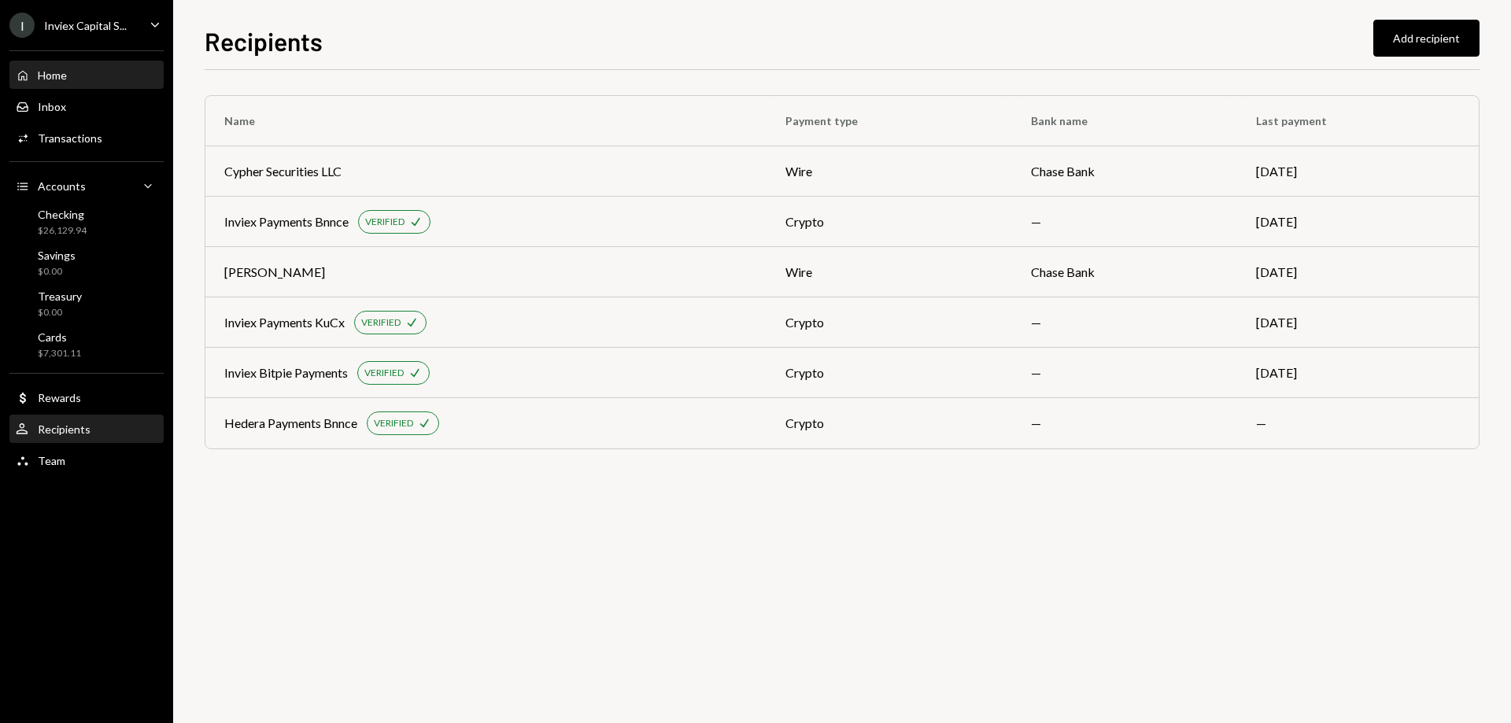
click at [84, 72] on div "Home Home" at bounding box center [87, 75] width 142 height 14
